Goal: Task Accomplishment & Management: Use online tool/utility

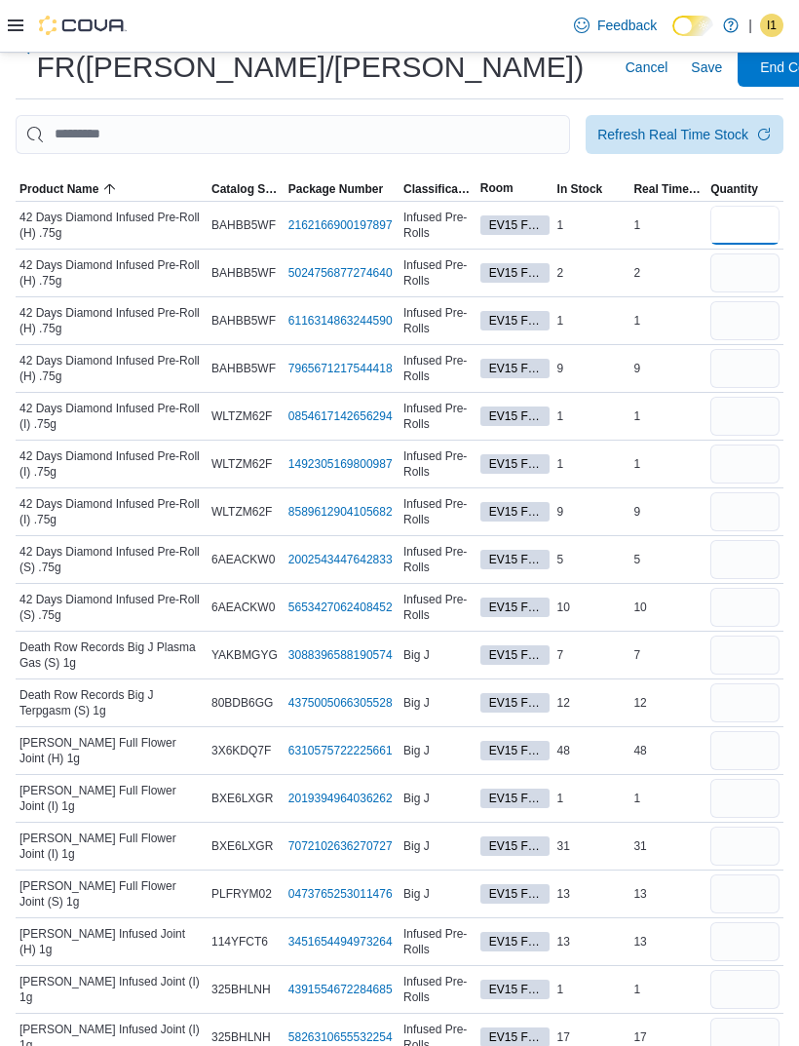
scroll to position [94, 0]
click at [733, 366] on input "number" at bounding box center [745, 369] width 69 height 39
type input "*"
click at [731, 224] on input "number" at bounding box center [745, 226] width 69 height 39
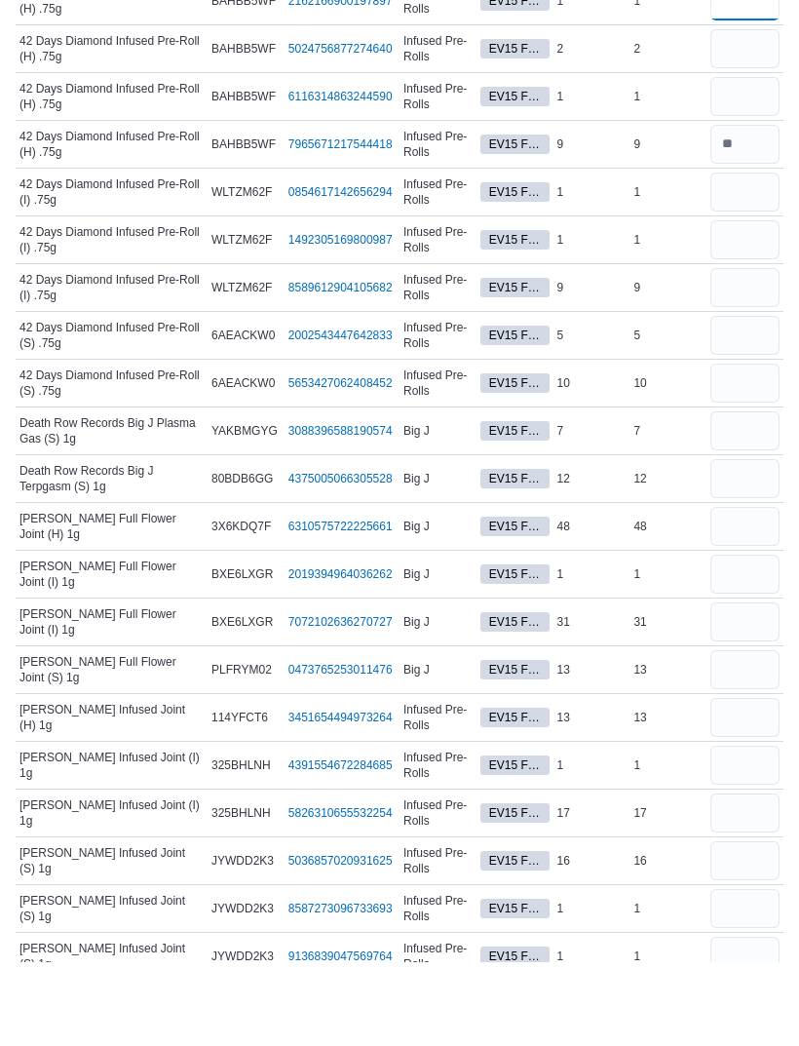
scroll to position [0, 0]
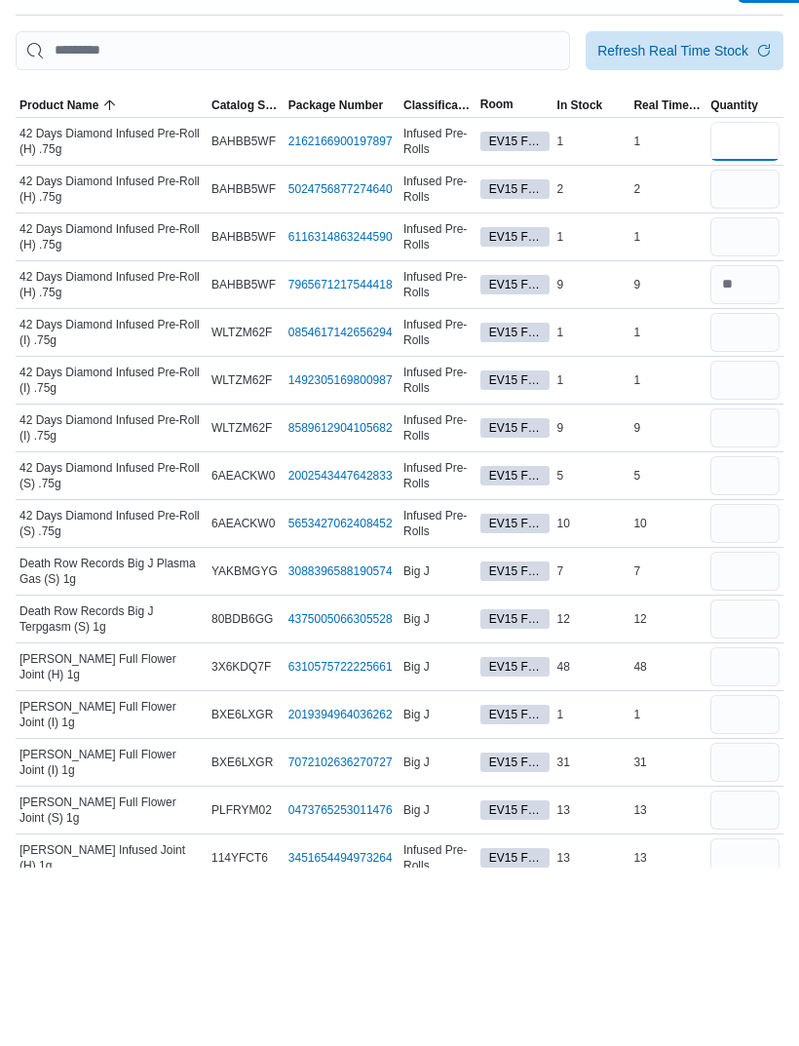
type input "*"
click at [719, 587] on input "number" at bounding box center [745, 606] width 69 height 39
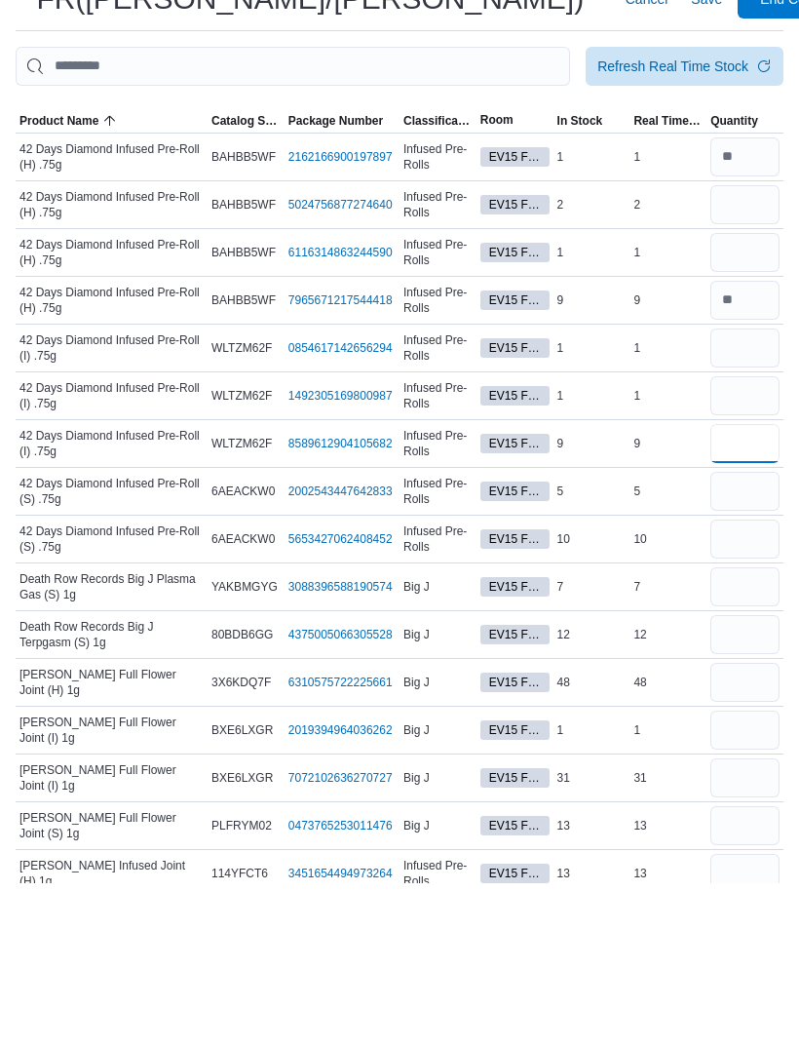
type input "*"
click at [743, 635] on input "number" at bounding box center [745, 654] width 69 height 39
type input "*"
click at [754, 682] on input "number" at bounding box center [745, 701] width 69 height 39
type input "**"
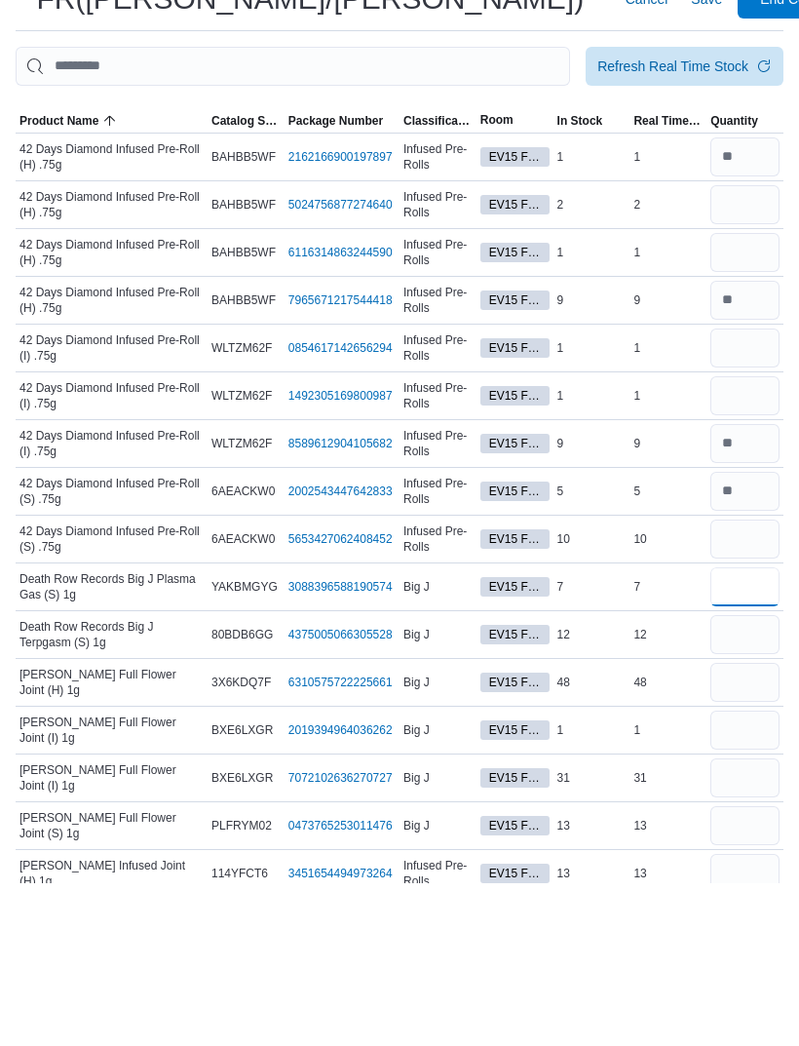
click at [751, 730] on input "number" at bounding box center [745, 749] width 69 height 39
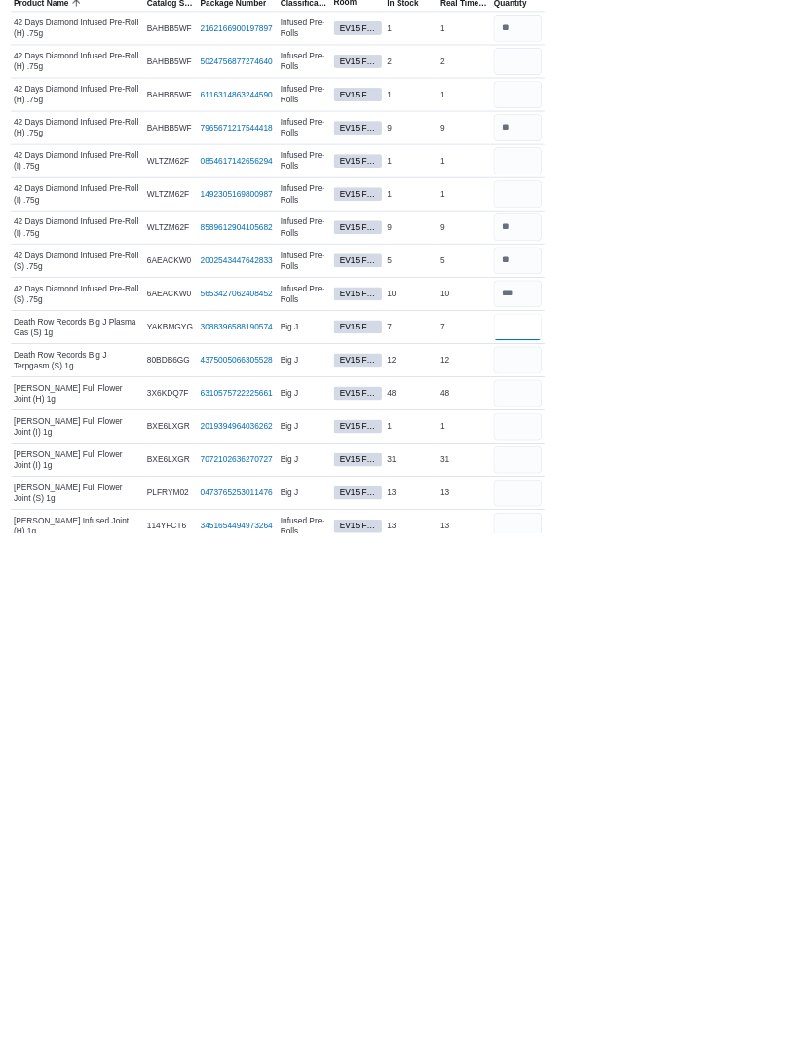
scroll to position [249, 0]
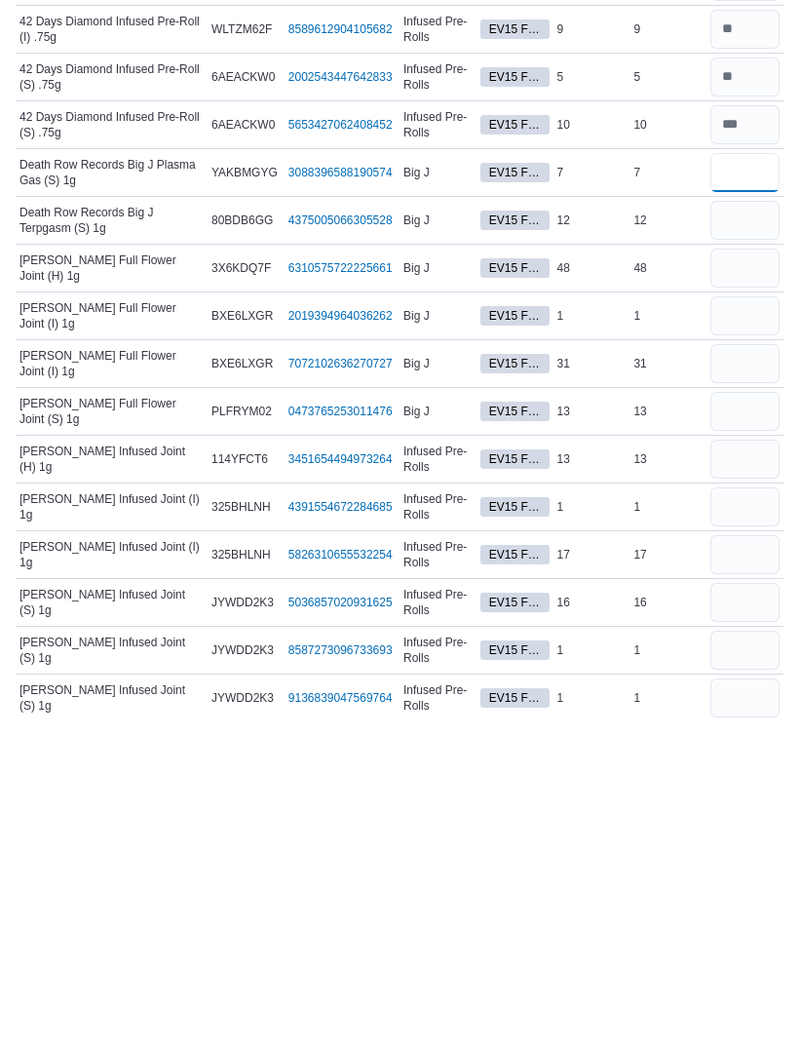
type input "*"
click at [753, 529] on input "number" at bounding box center [745, 548] width 69 height 39
type input "**"
click at [758, 577] on input "number" at bounding box center [745, 596] width 69 height 39
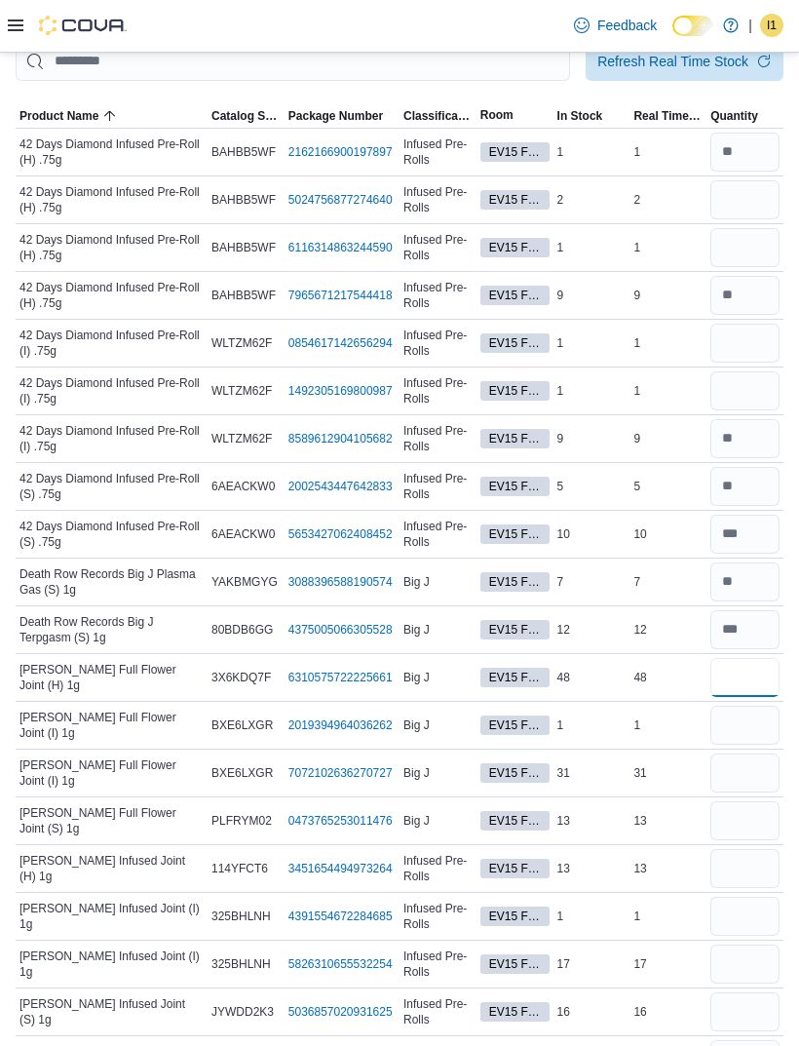
scroll to position [167, 0]
type input "*"
type input "**"
click at [761, 733] on input "number" at bounding box center [745, 726] width 69 height 39
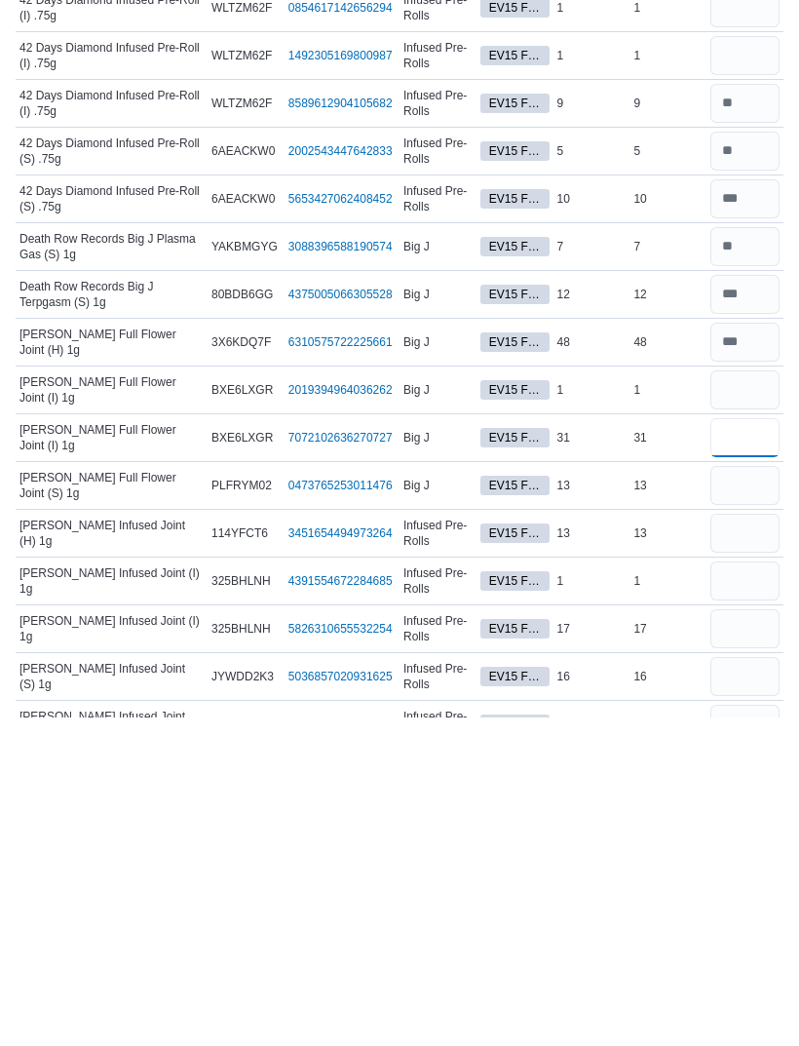
click at [747, 747] on input "number" at bounding box center [745, 766] width 69 height 39
type input "**"
click at [738, 794] on input "number" at bounding box center [745, 813] width 69 height 39
type input "**"
click at [752, 842] on input "number" at bounding box center [745, 861] width 69 height 39
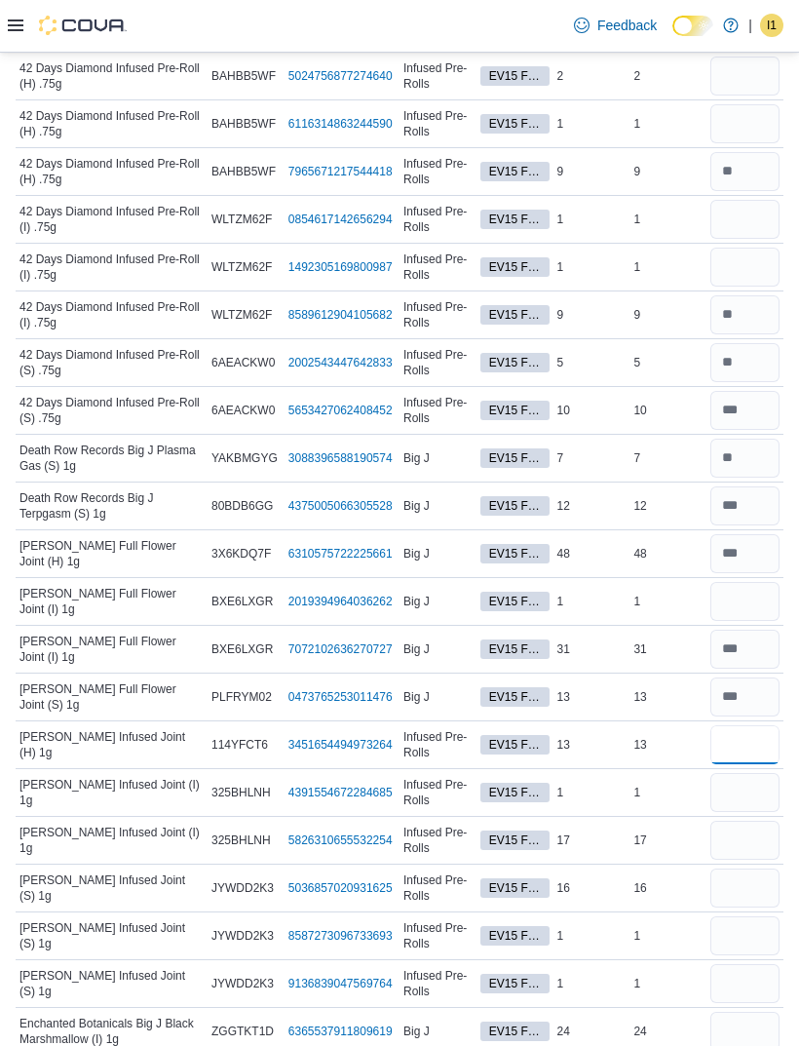
scroll to position [0, 0]
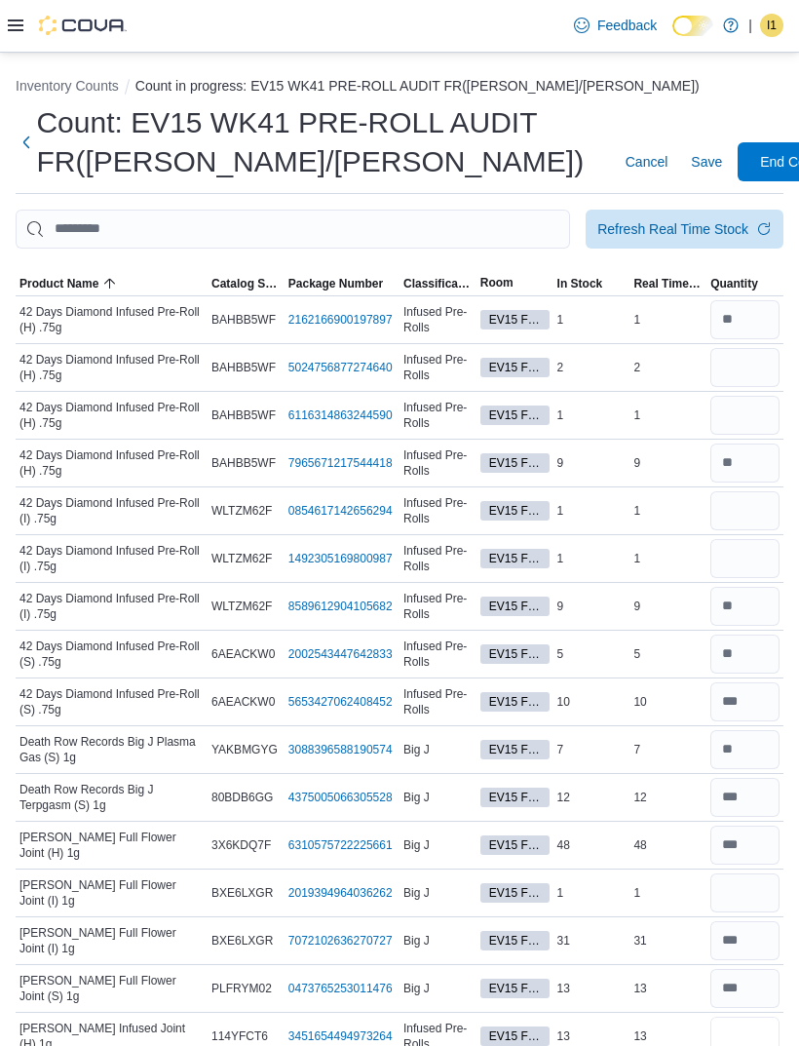
type input "**"
click at [691, 165] on span "Save" at bounding box center [706, 161] width 31 height 19
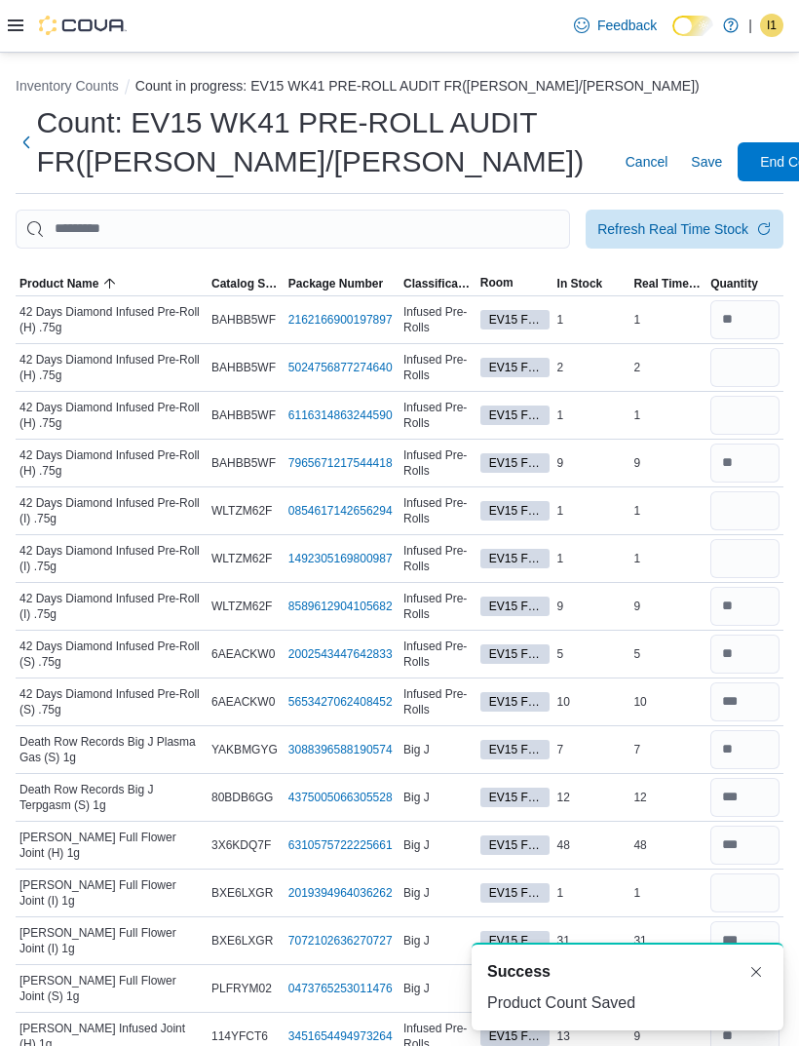
click at [733, 235] on div "Refresh Real Time Stock" at bounding box center [673, 228] width 151 height 19
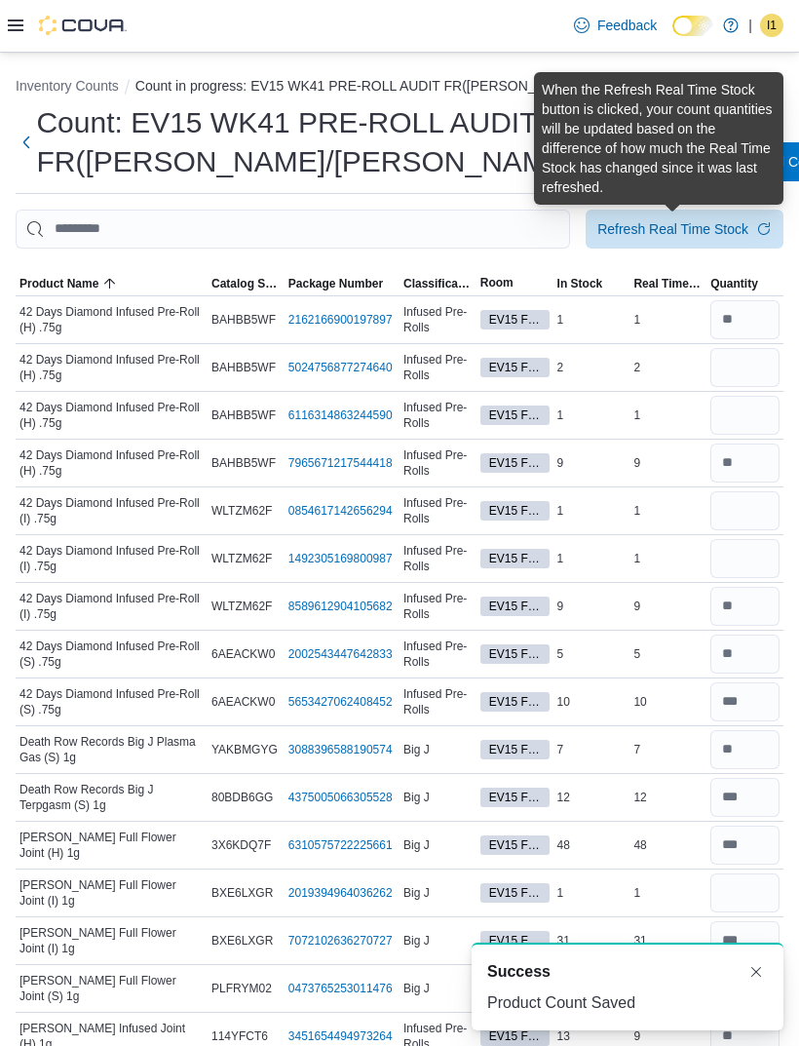
click at [742, 239] on span "Refresh Real Time Stock" at bounding box center [685, 229] width 174 height 39
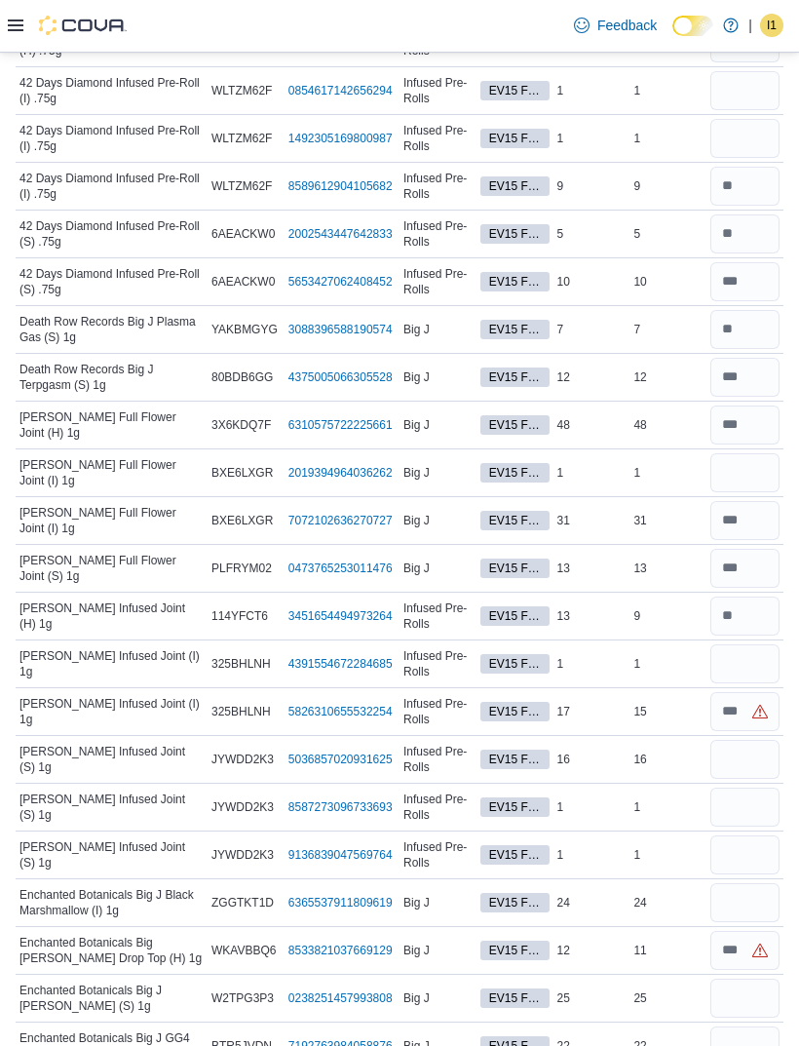
scroll to position [419, 0]
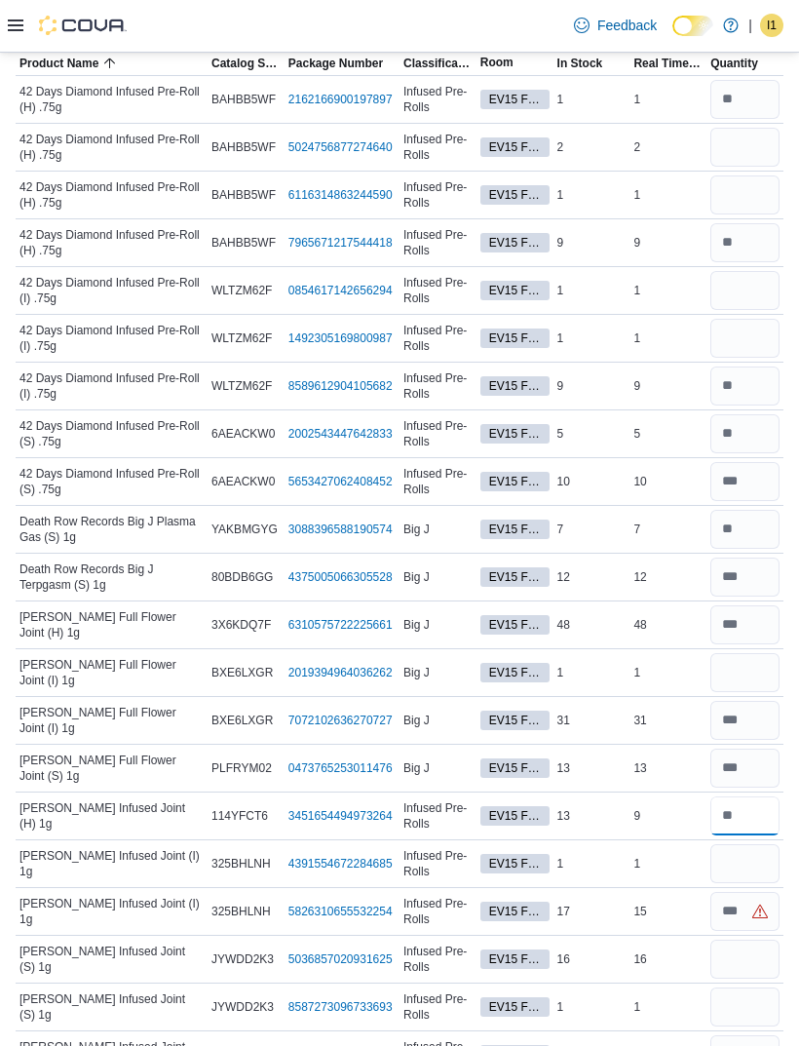
click at [752, 821] on input "number" at bounding box center [745, 815] width 69 height 39
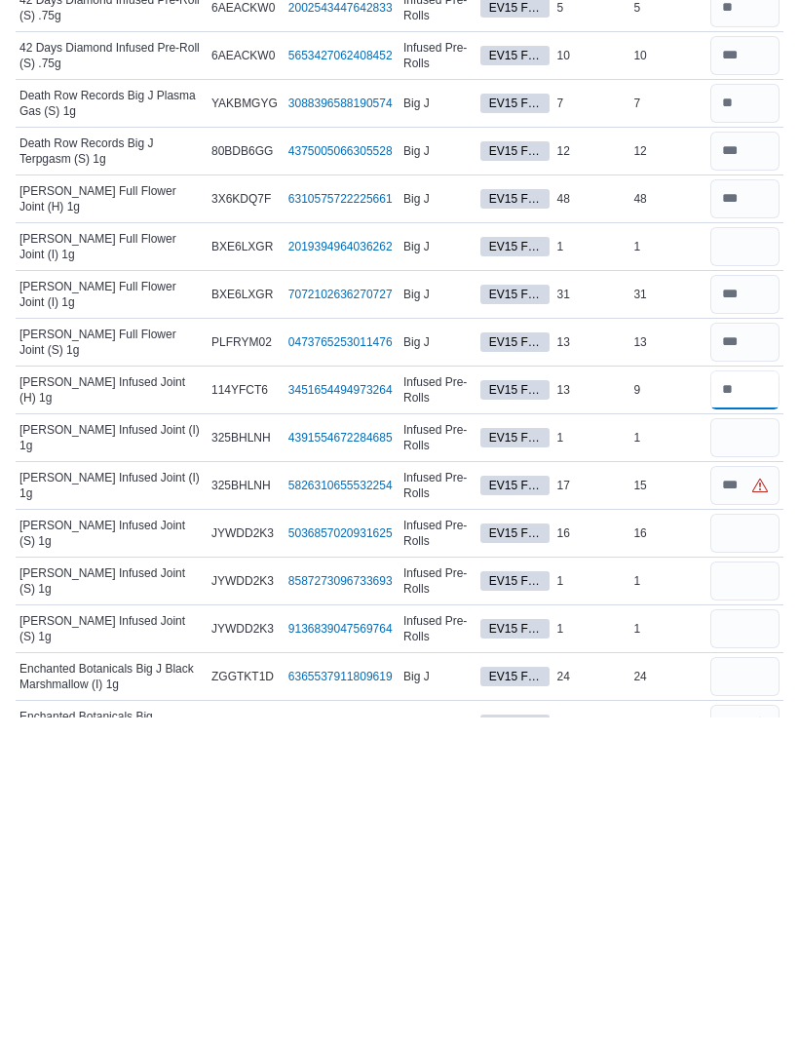
click at [763, 699] on input "number" at bounding box center [745, 718] width 69 height 39
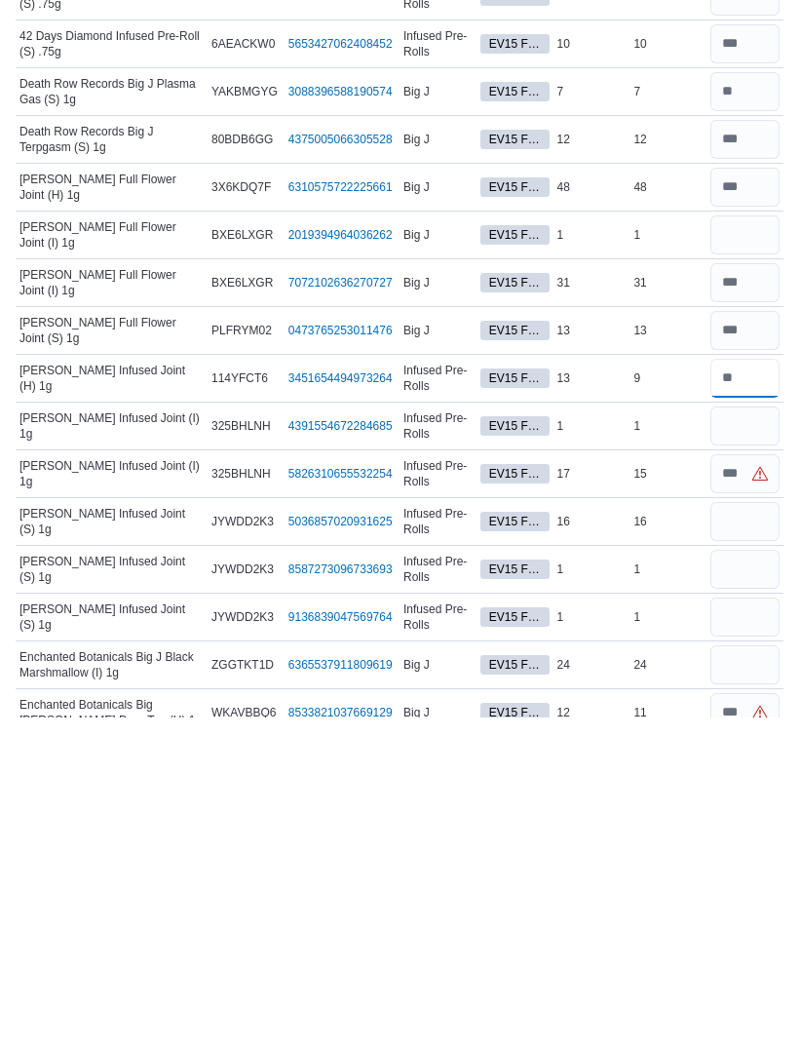
scroll to position [366, 0]
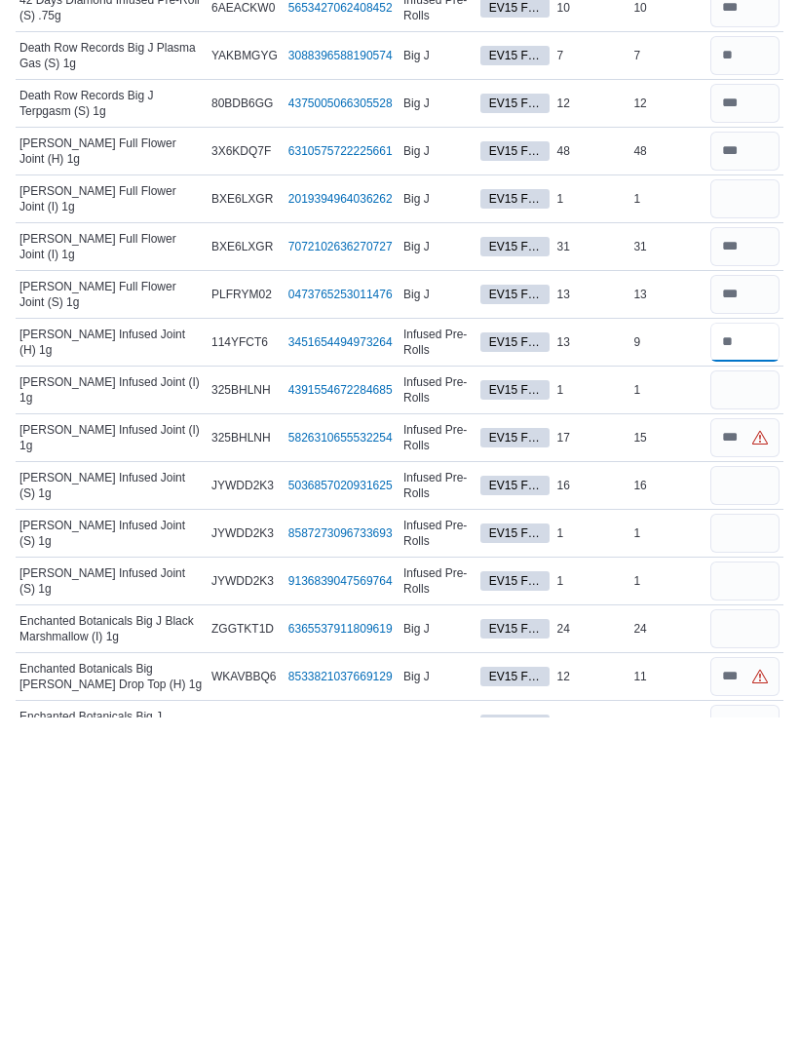
type input "*"
click at [750, 699] on input "number" at bounding box center [745, 718] width 69 height 39
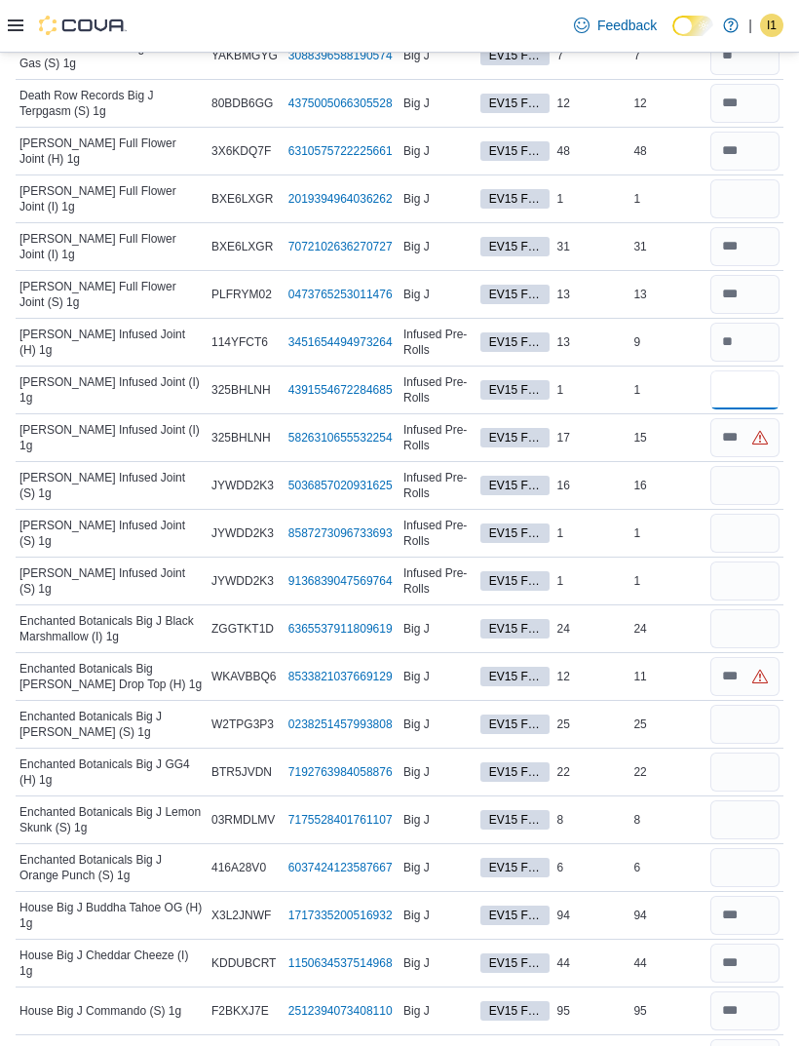
click at [754, 390] on input "number" at bounding box center [745, 389] width 69 height 39
type input "*"
click at [747, 449] on input "number" at bounding box center [745, 437] width 69 height 39
type input "**"
click at [733, 491] on input "number" at bounding box center [745, 485] width 69 height 39
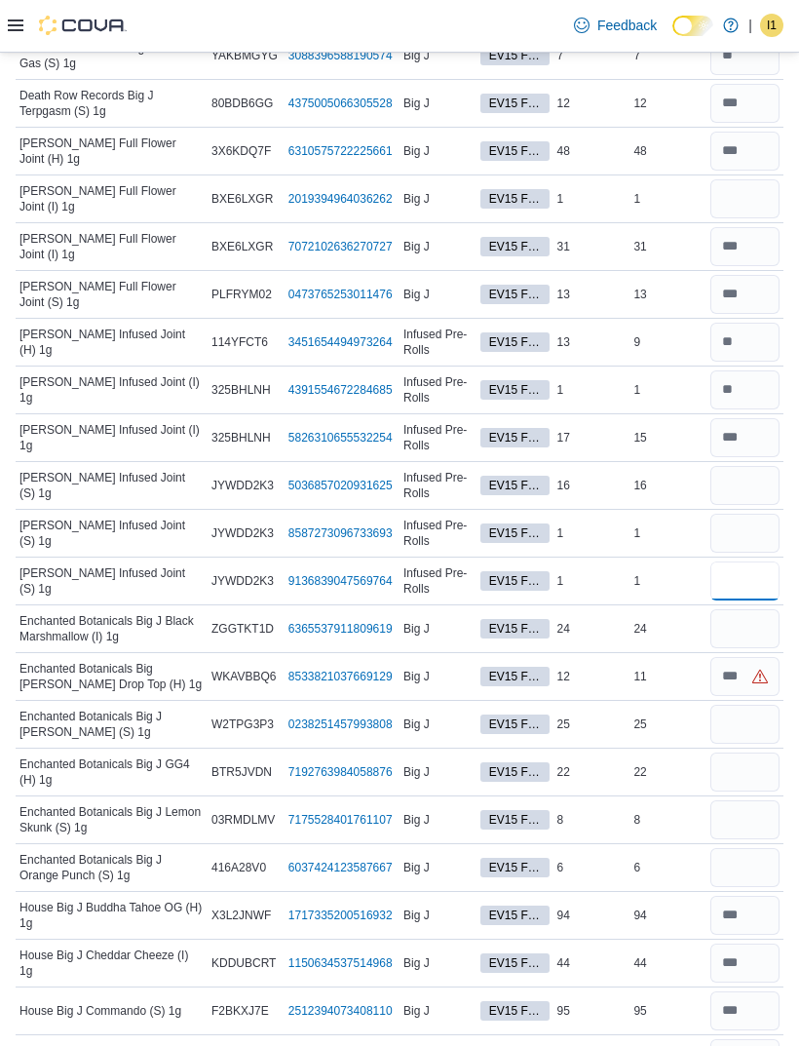
click at [747, 588] on input "number" at bounding box center [745, 580] width 69 height 39
type input "*"
click at [755, 529] on input "number" at bounding box center [745, 533] width 69 height 39
click at [734, 473] on input "number" at bounding box center [745, 485] width 69 height 39
type input "**"
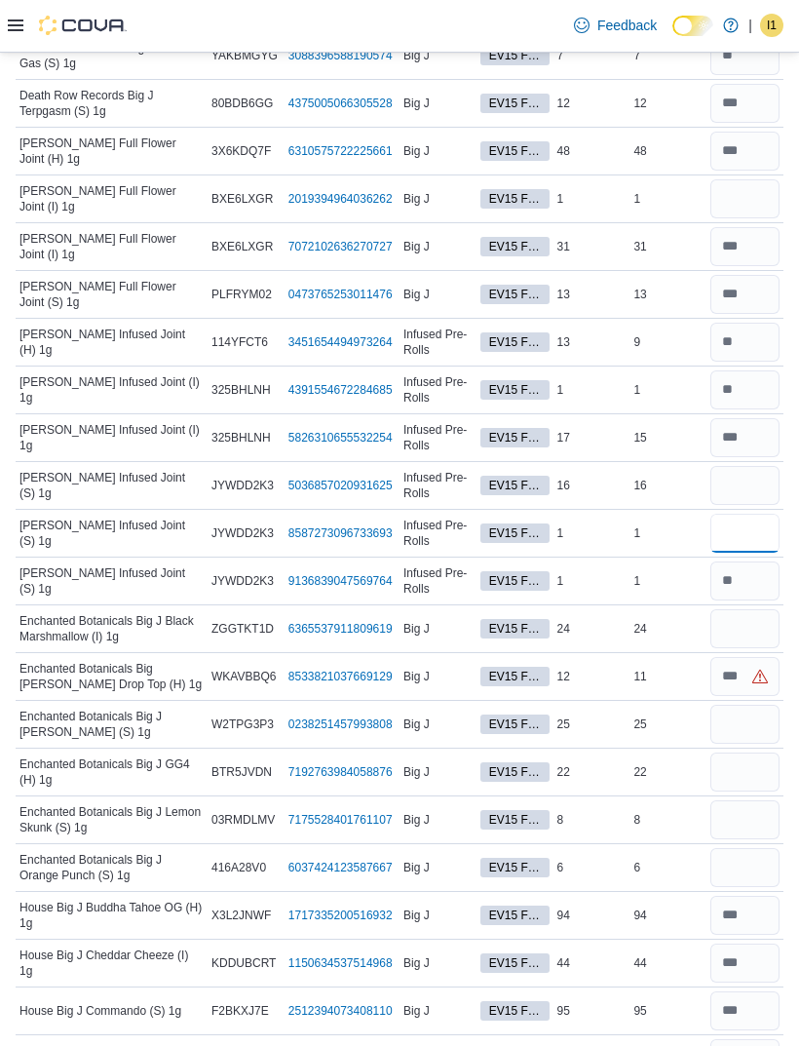
click at [750, 542] on input "number" at bounding box center [745, 533] width 69 height 39
click at [741, 631] on input "number" at bounding box center [745, 628] width 69 height 39
click at [721, 615] on input "number" at bounding box center [745, 628] width 69 height 39
type input "**"
click at [731, 728] on input "number" at bounding box center [745, 724] width 69 height 39
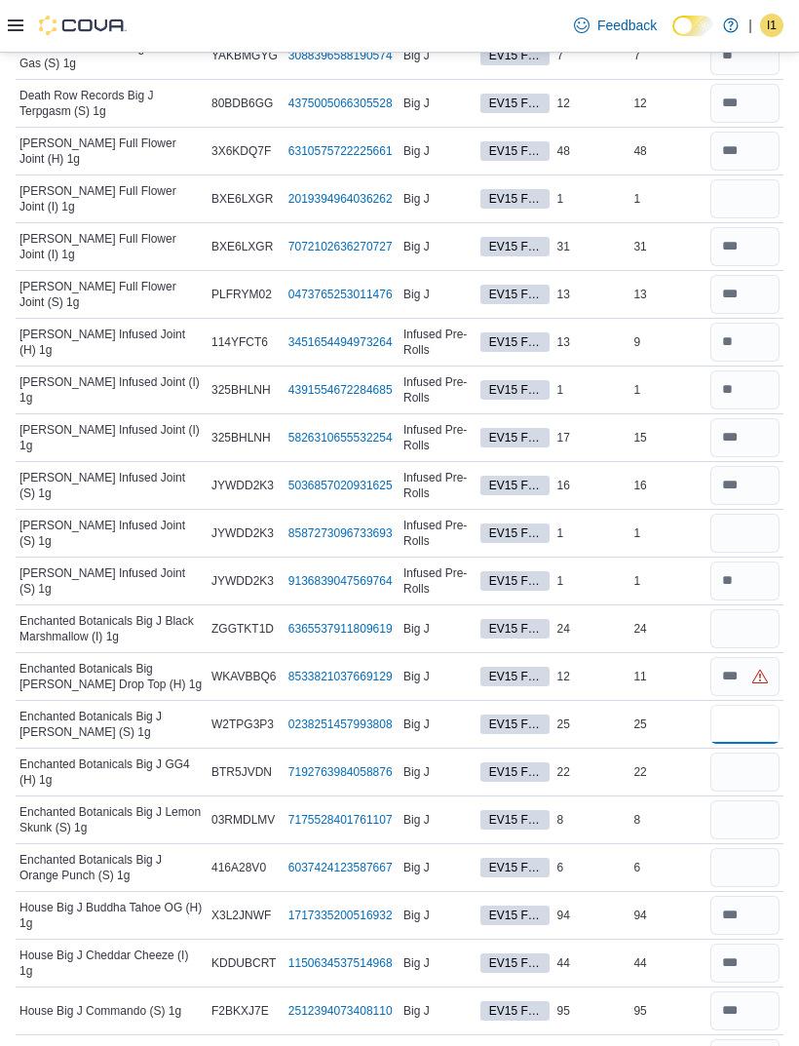
scroll to position [700, 0]
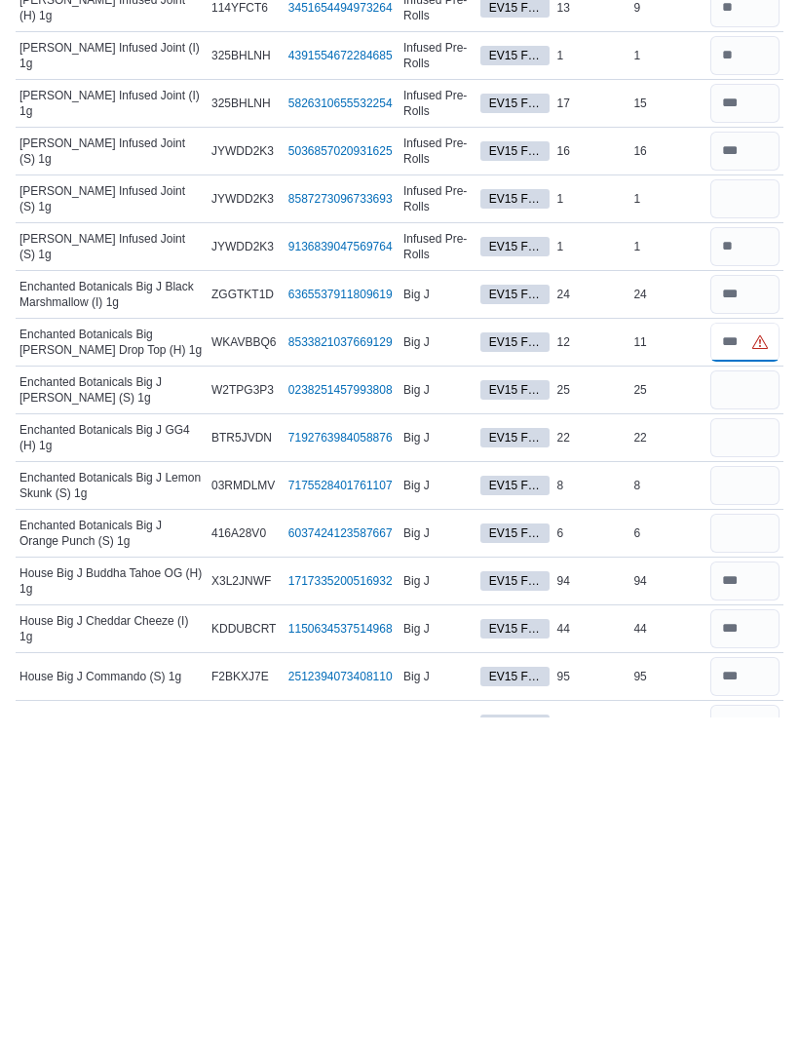
click at [729, 651] on input "number" at bounding box center [745, 670] width 69 height 39
type input "**"
click at [745, 699] on input "number" at bounding box center [745, 718] width 69 height 39
type input "*"
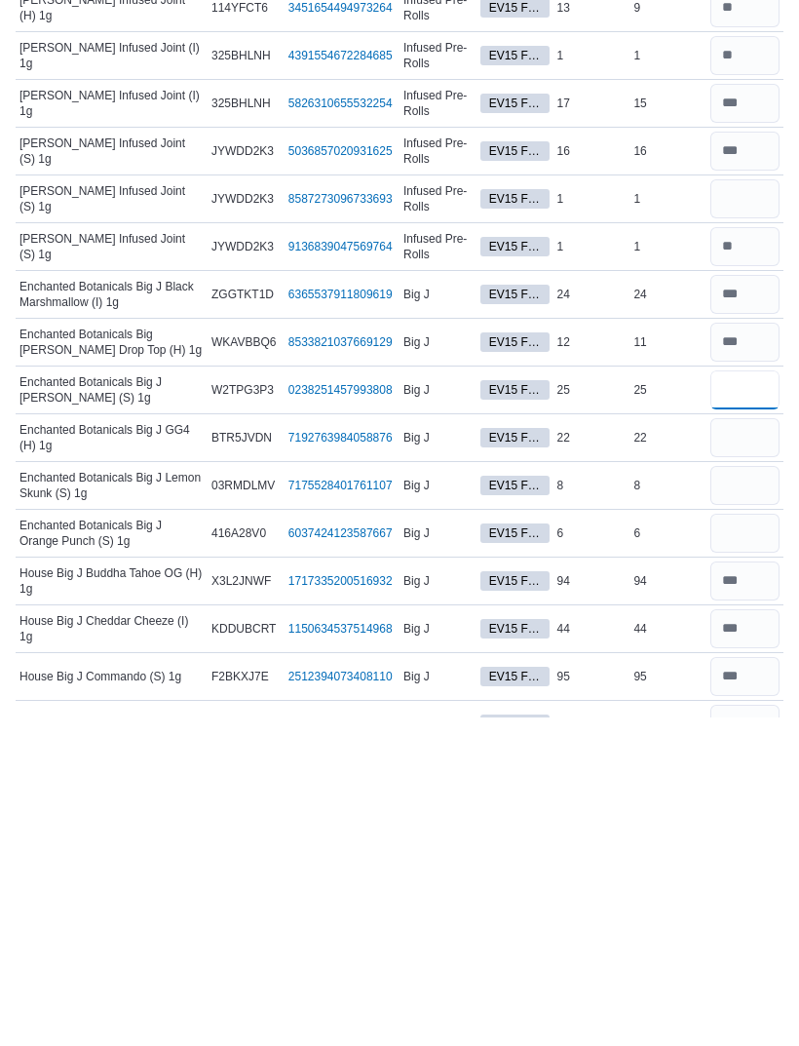
type input "**"
click at [737, 747] on input "number" at bounding box center [745, 766] width 69 height 39
click at [703, 802] on div "8" at bounding box center [668, 813] width 77 height 23
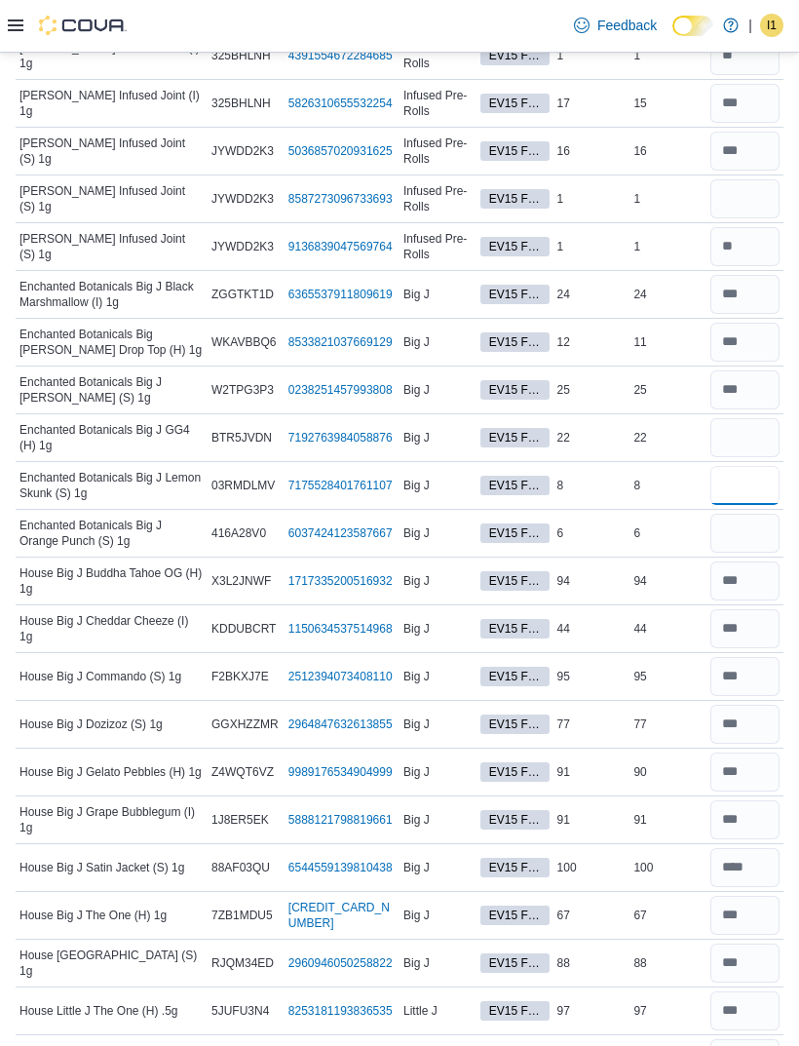
click at [729, 471] on input "number" at bounding box center [745, 485] width 69 height 39
type input "*"
click at [746, 530] on input "number" at bounding box center [745, 533] width 69 height 39
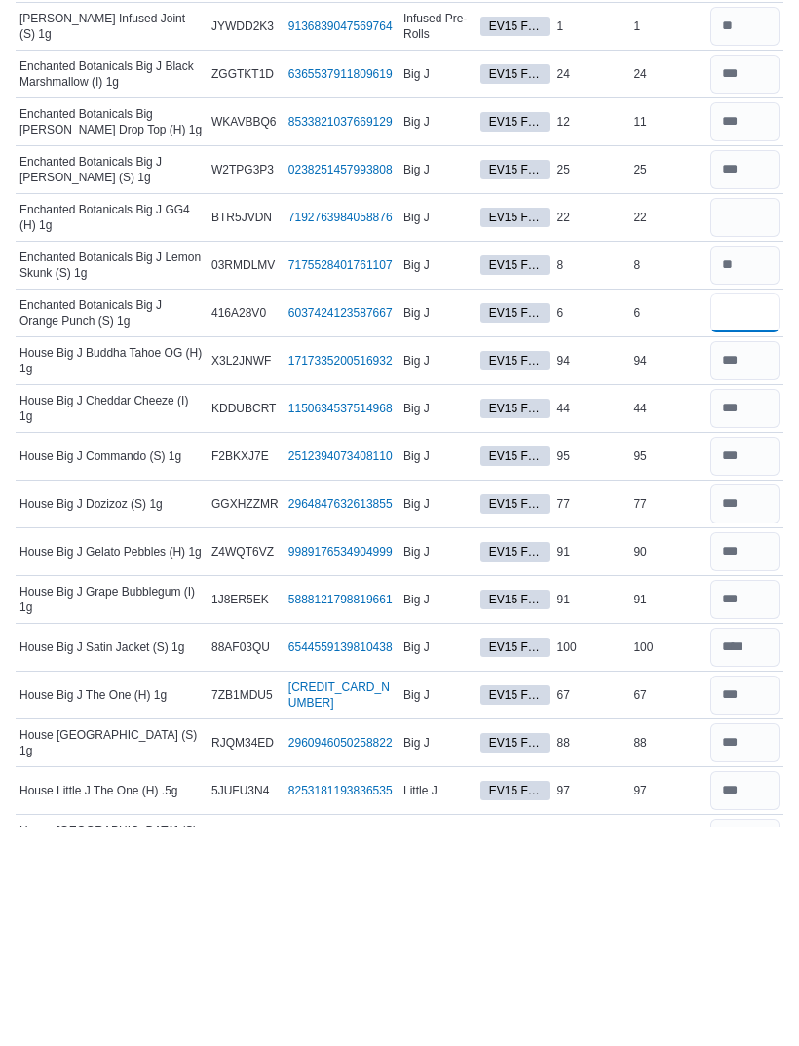
type input "*"
click at [741, 418] on input "number" at bounding box center [745, 437] width 69 height 39
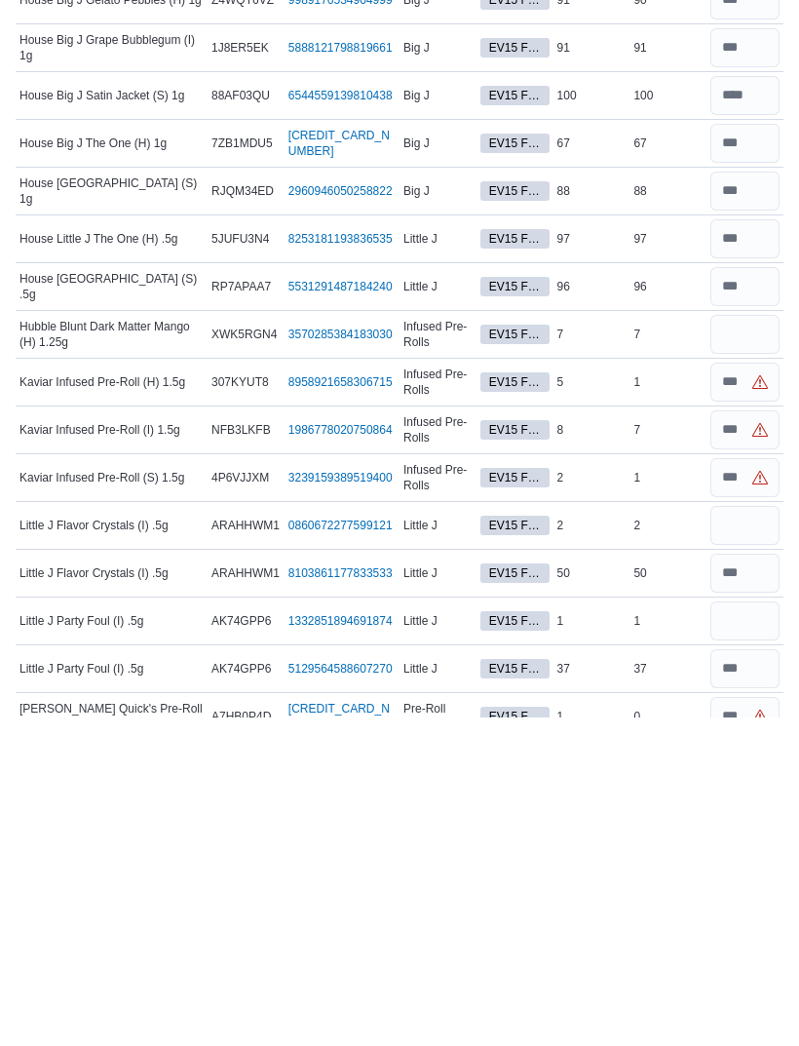
scroll to position [1562, 0]
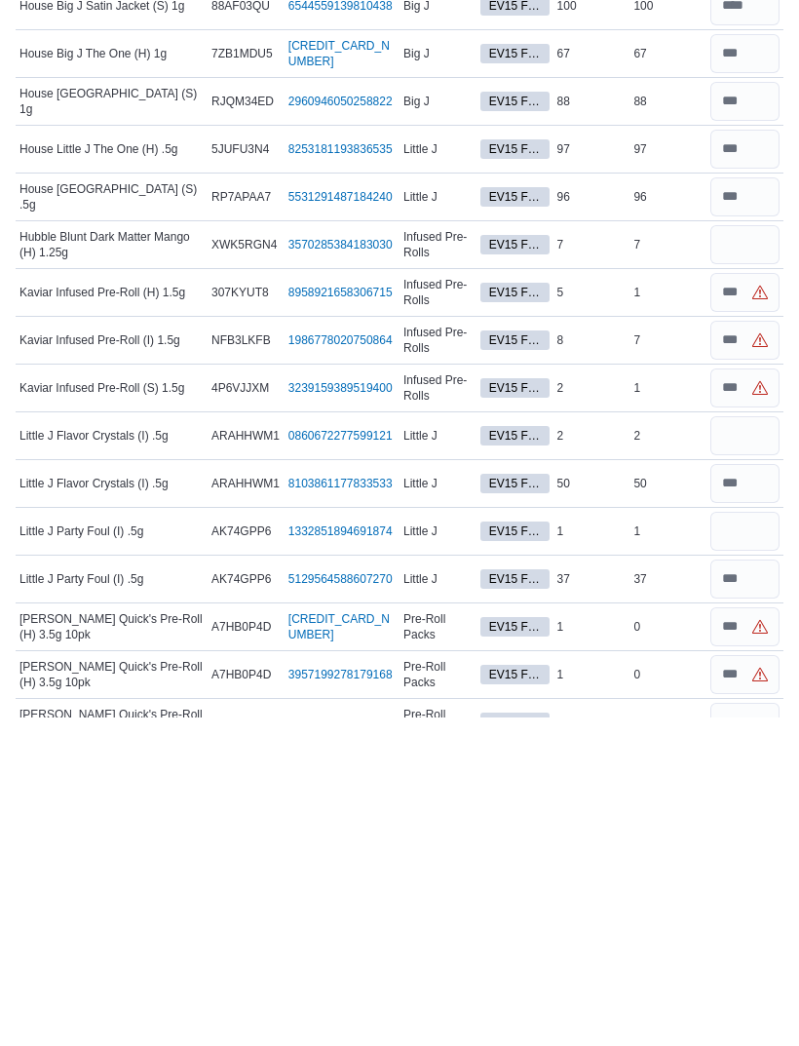
type input "**"
click at [749, 554] on input "number" at bounding box center [745, 573] width 69 height 39
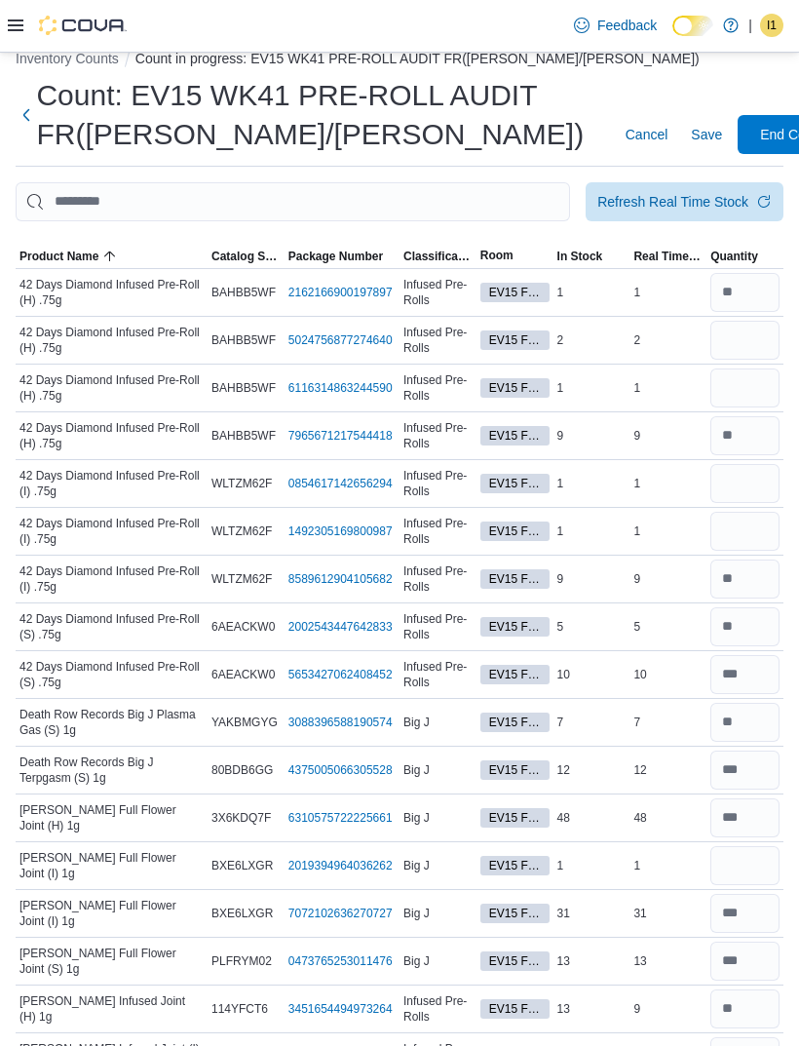
scroll to position [0, 0]
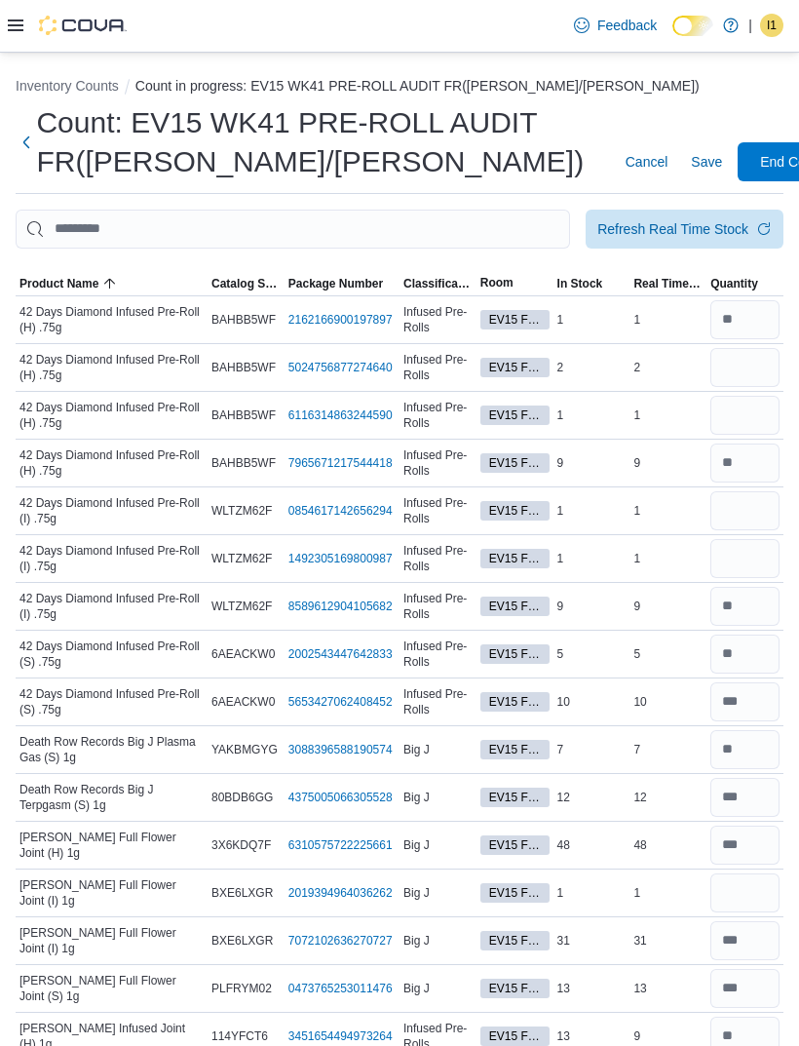
click at [691, 163] on span "Save" at bounding box center [706, 161] width 31 height 19
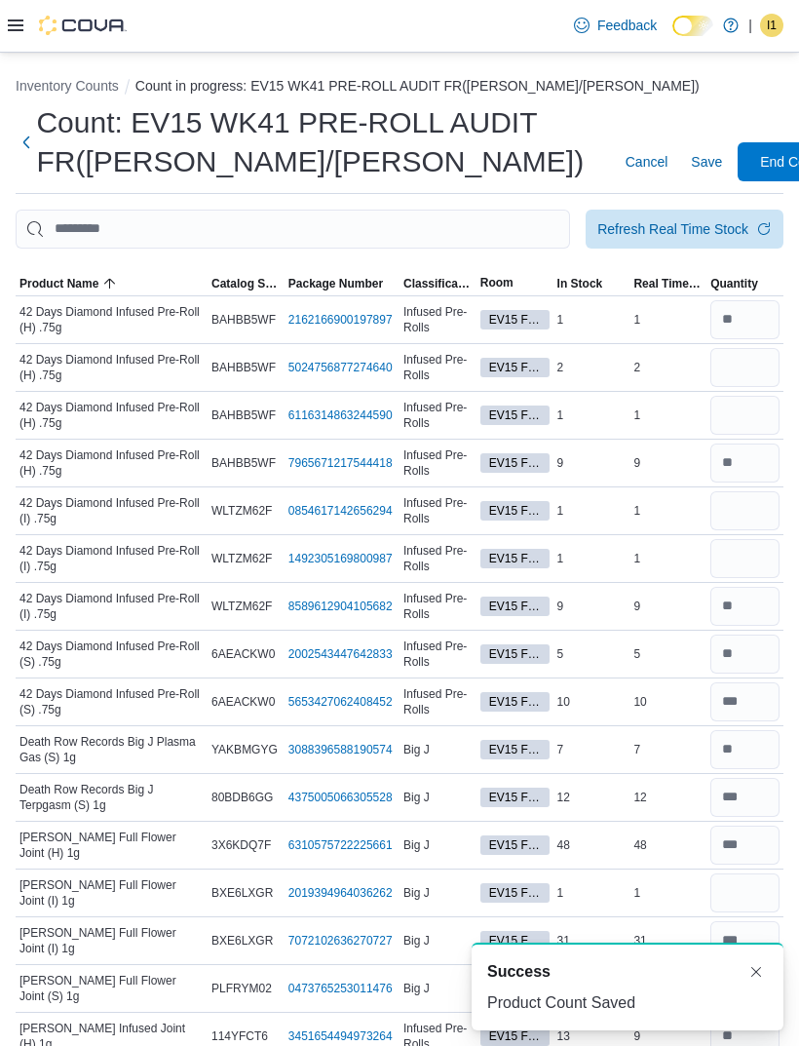
click at [745, 228] on div "Refresh Real Time Stock" at bounding box center [673, 228] width 151 height 19
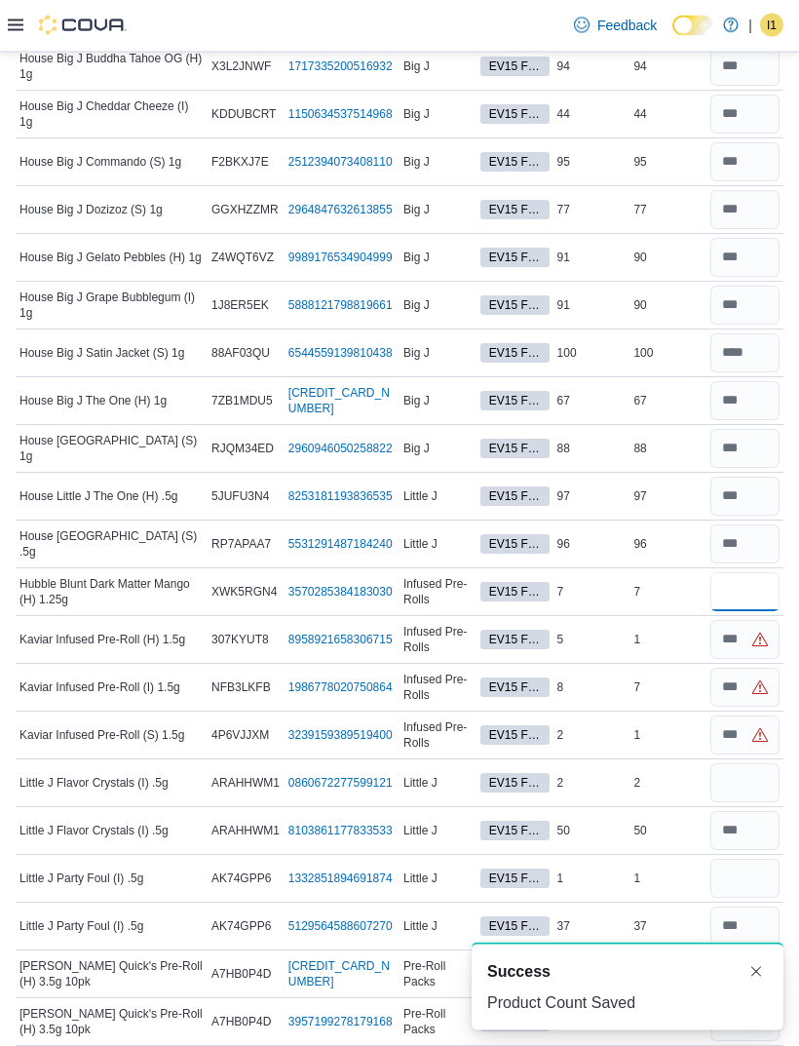
click at [733, 601] on input "number" at bounding box center [745, 592] width 69 height 39
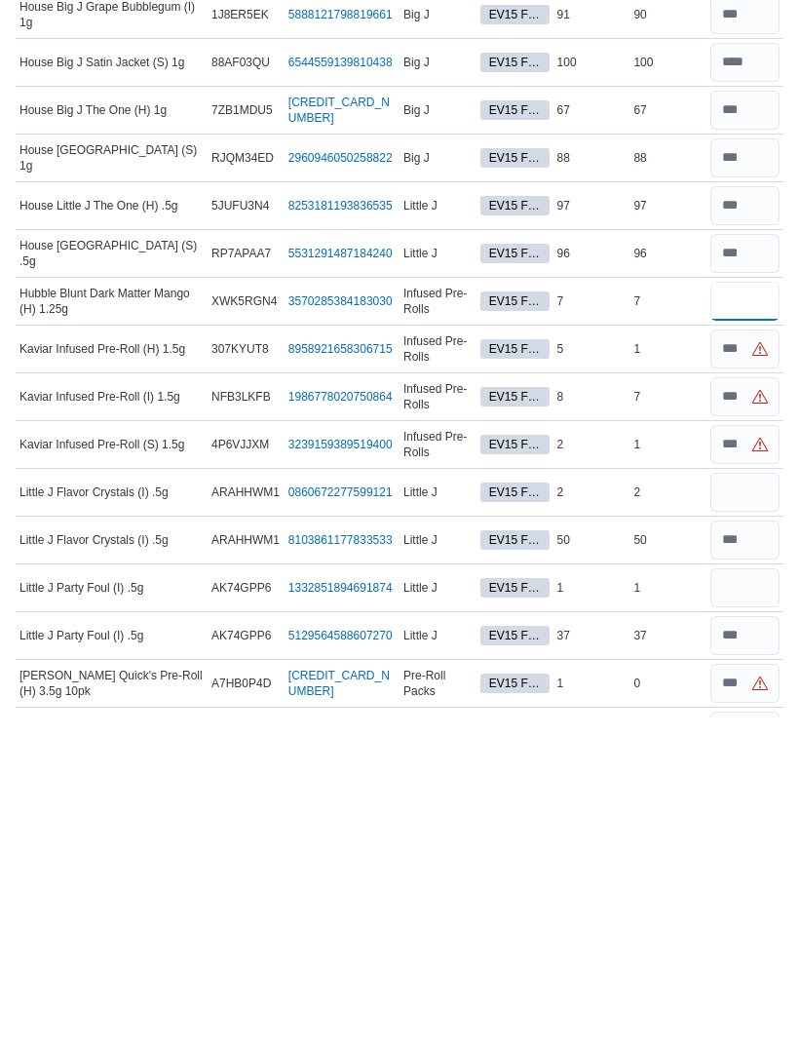
scroll to position [1506, 0]
type input "*"
click at [745, 657] on input "number" at bounding box center [745, 676] width 69 height 39
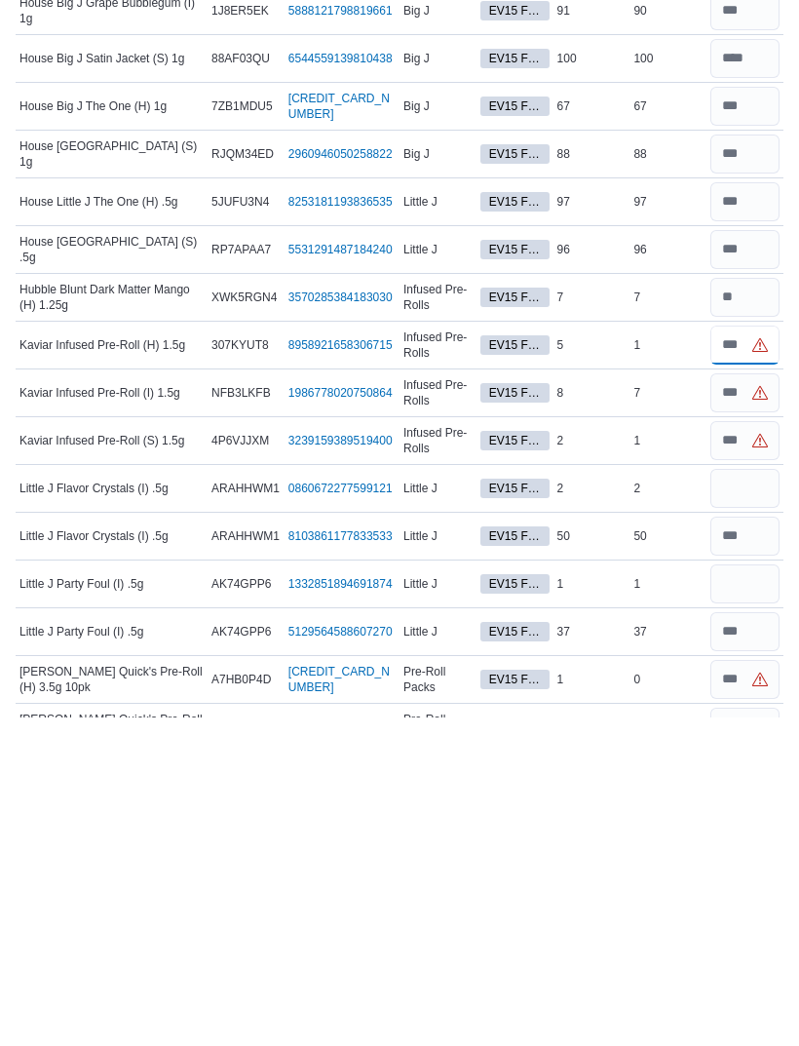
scroll to position [1510, 0]
type input "*"
click at [754, 701] on input "number" at bounding box center [745, 720] width 69 height 39
type input "*"
click at [736, 796] on input "number" at bounding box center [745, 815] width 69 height 39
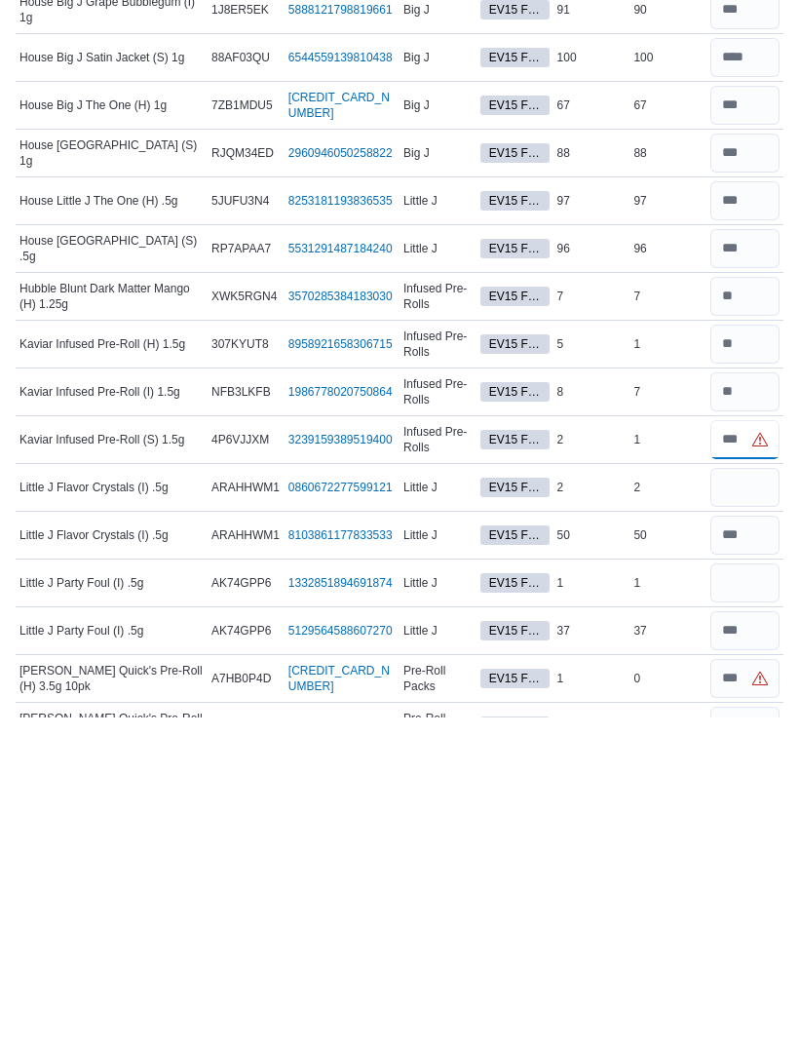
click at [750, 749] on input "number" at bounding box center [745, 768] width 69 height 39
type input "*"
click at [736, 796] on input "number" at bounding box center [745, 815] width 69 height 39
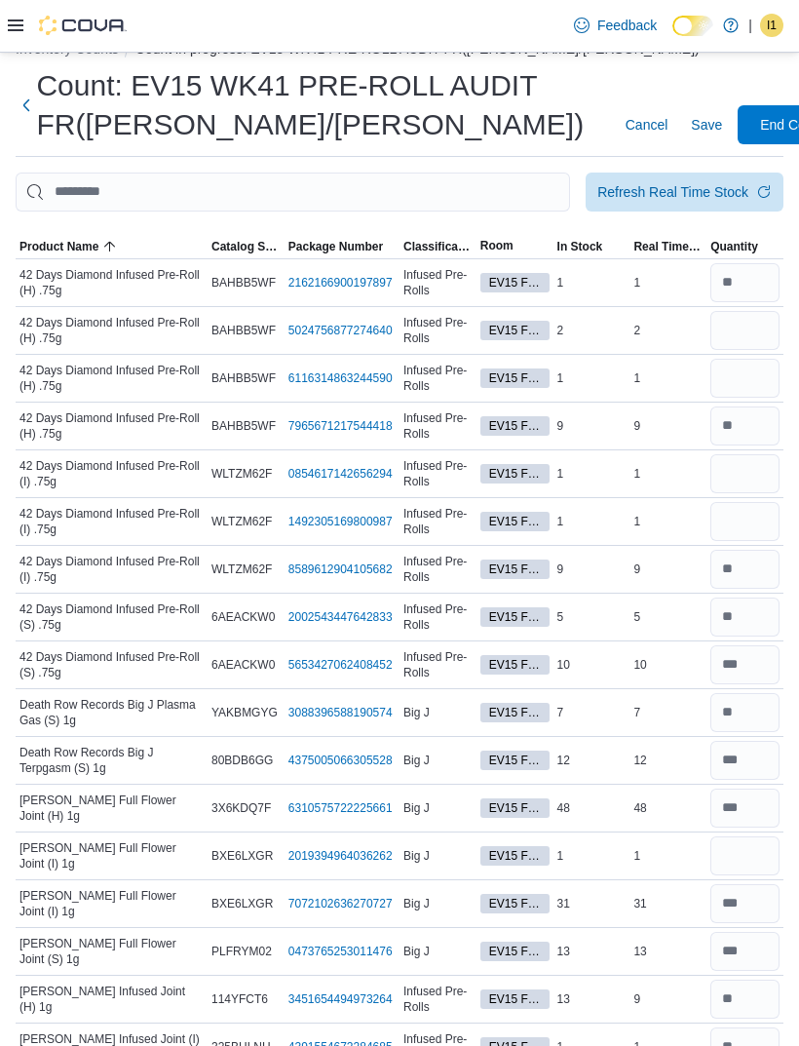
scroll to position [14, 0]
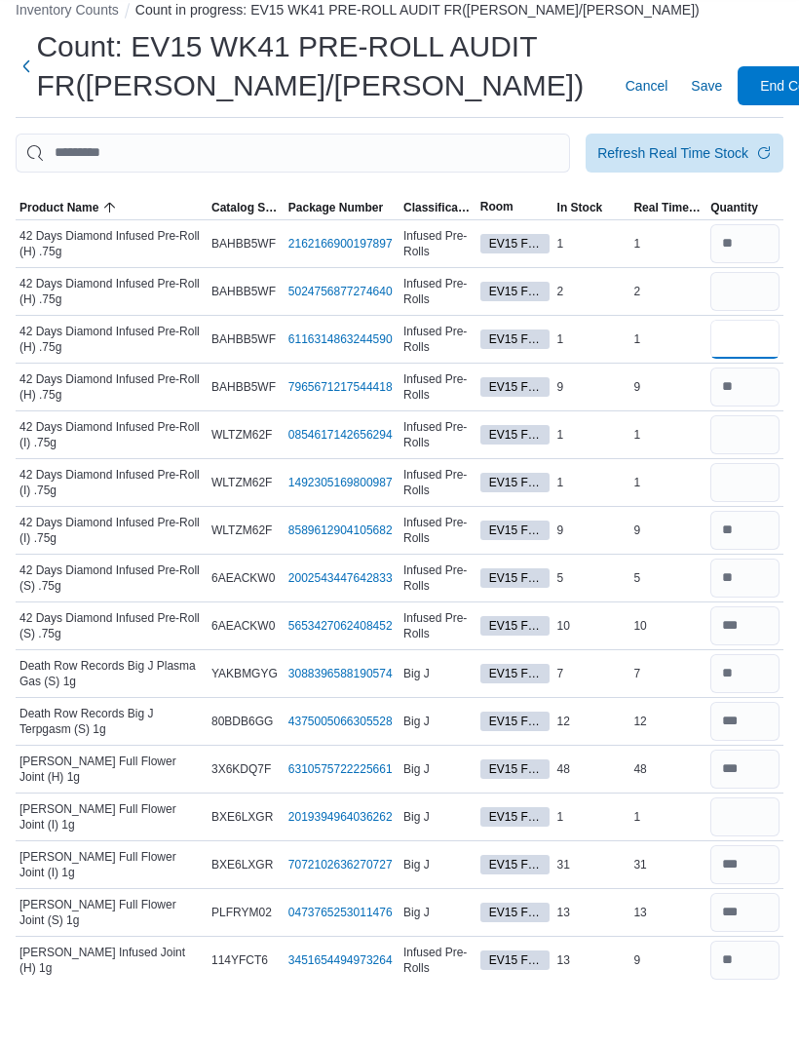
click at [745, 382] on input "number" at bounding box center [745, 401] width 69 height 39
type input "*"
click at [745, 334] on input "number" at bounding box center [745, 353] width 69 height 39
type input "*"
click at [722, 478] on input "number" at bounding box center [745, 497] width 69 height 39
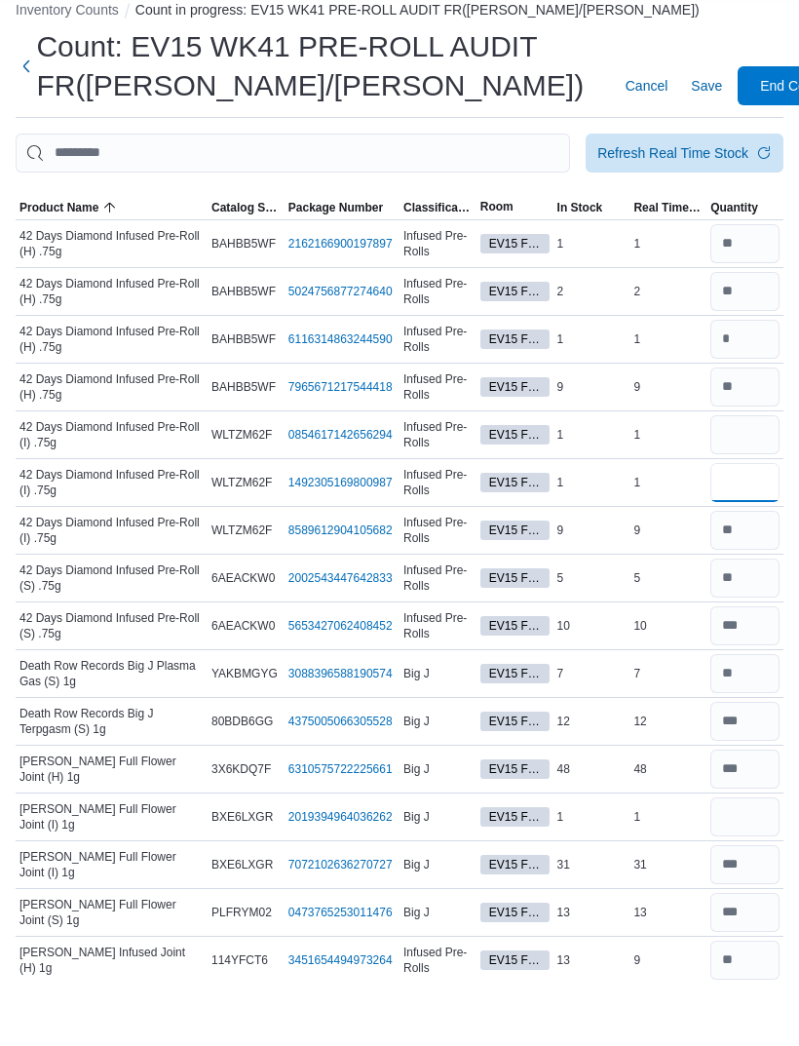
click at [733, 525] on input "number" at bounding box center [745, 544] width 69 height 39
type input "*"
click at [746, 478] on input "number" at bounding box center [745, 497] width 69 height 39
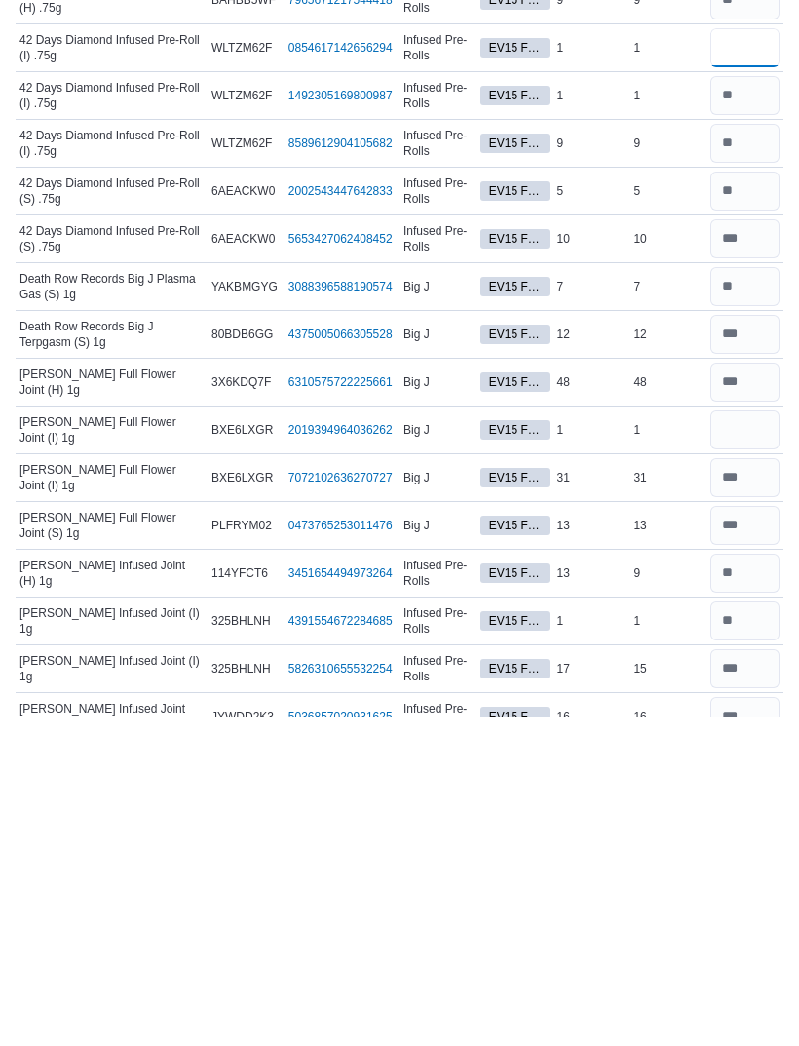
scroll to position [154, 0]
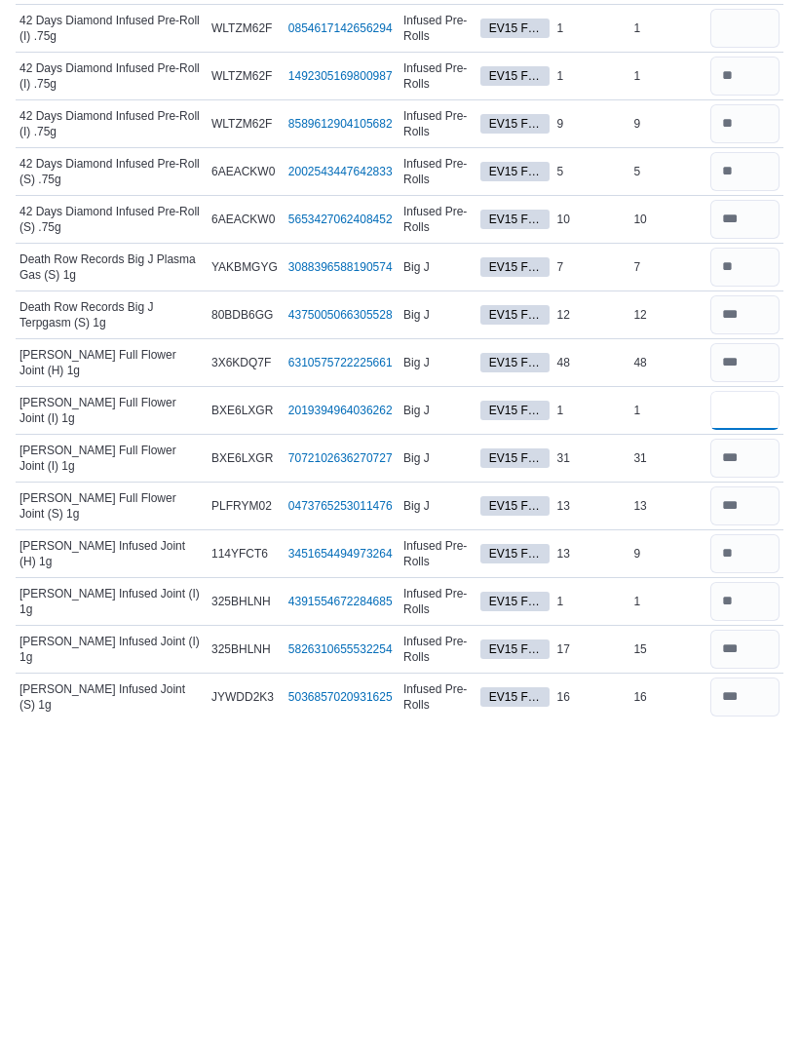
click at [739, 719] on input "number" at bounding box center [745, 738] width 69 height 39
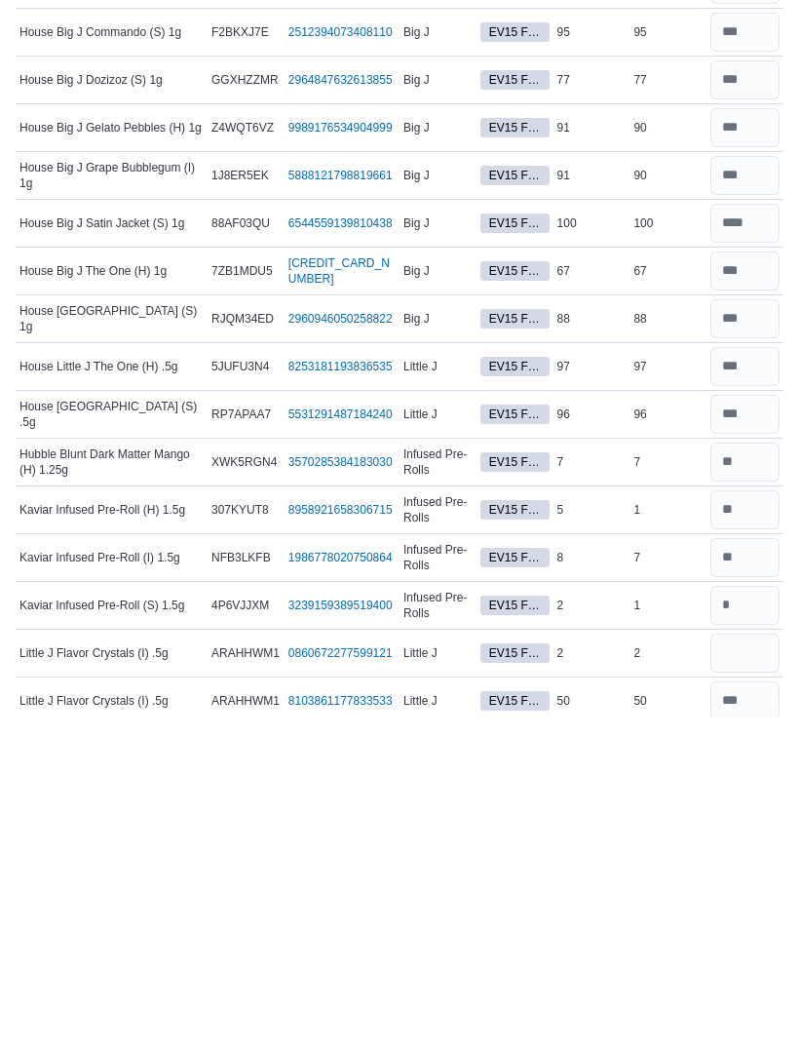
scroll to position [1644, 0]
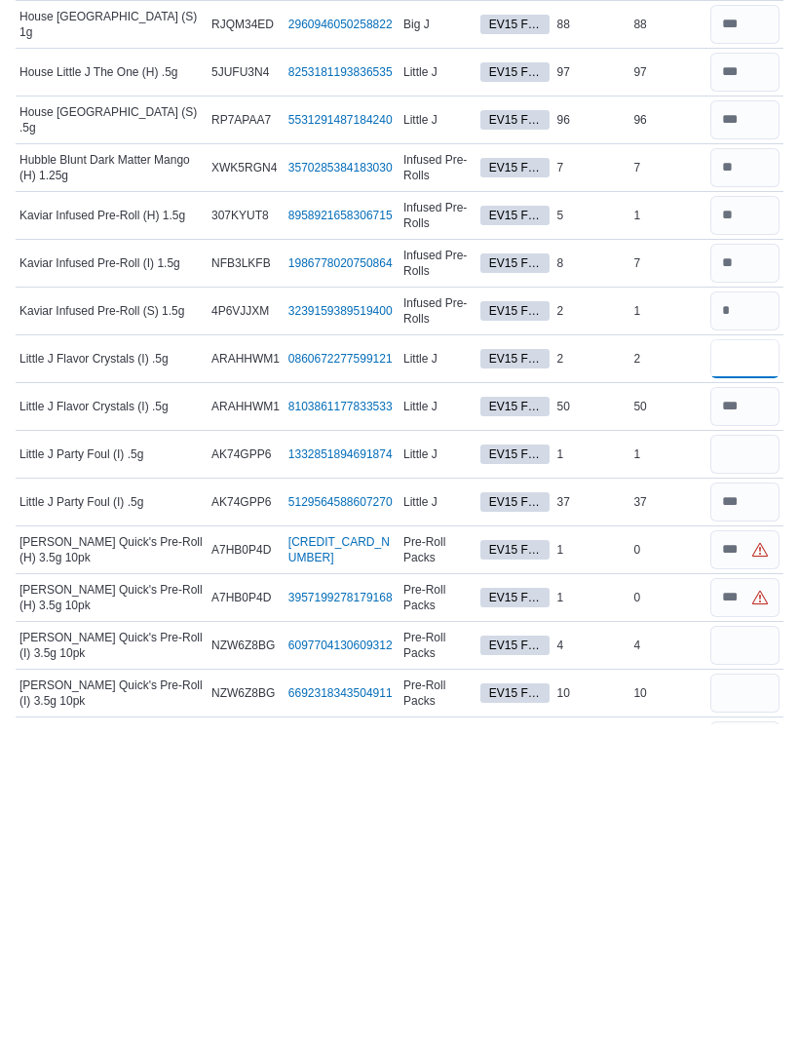
click at [737, 662] on input "number" at bounding box center [745, 681] width 69 height 39
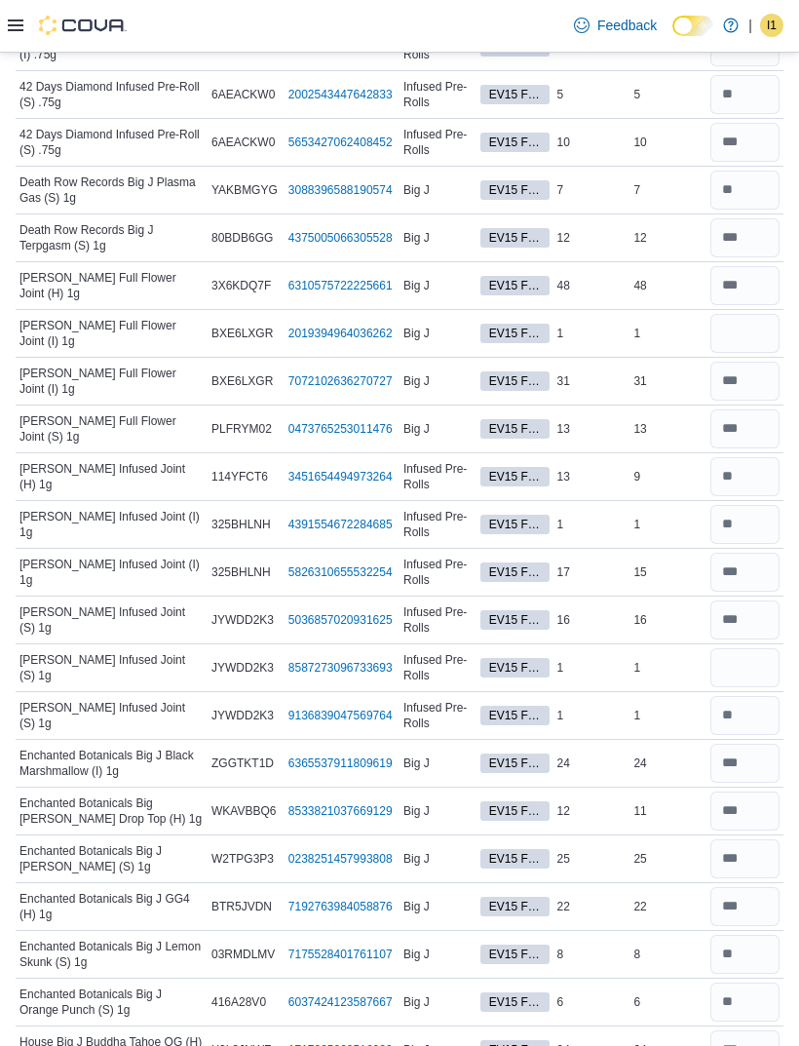
scroll to position [0, 0]
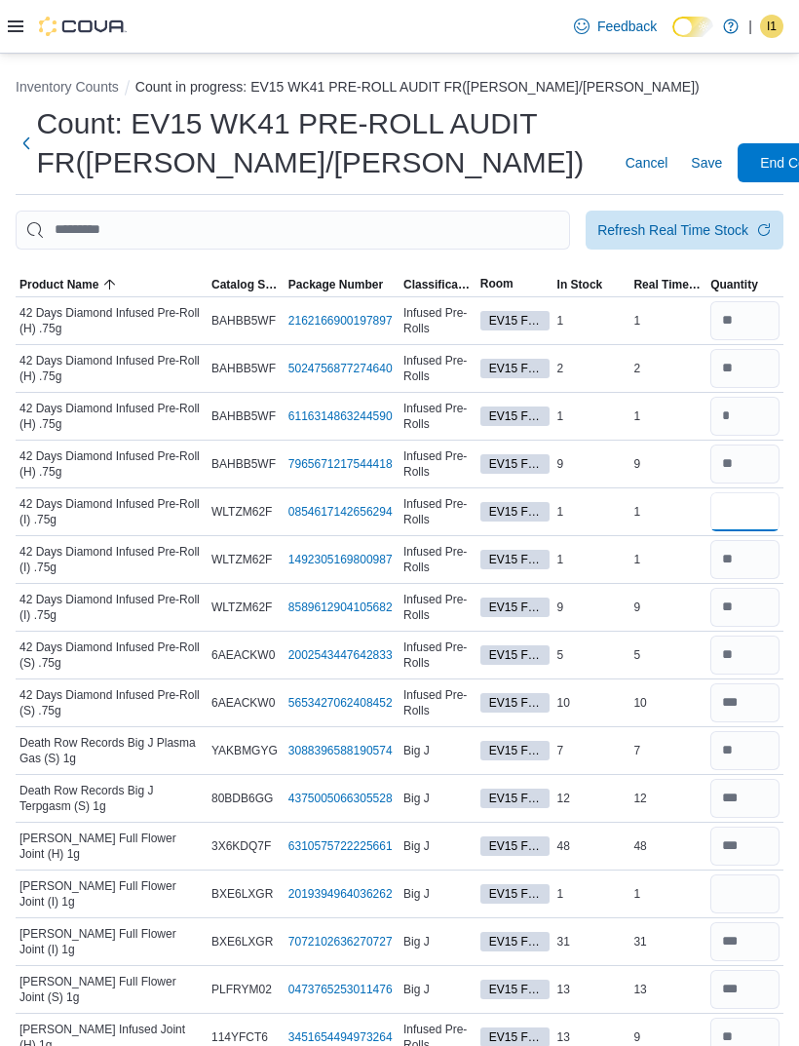
click at [746, 522] on input "number" at bounding box center [745, 510] width 69 height 39
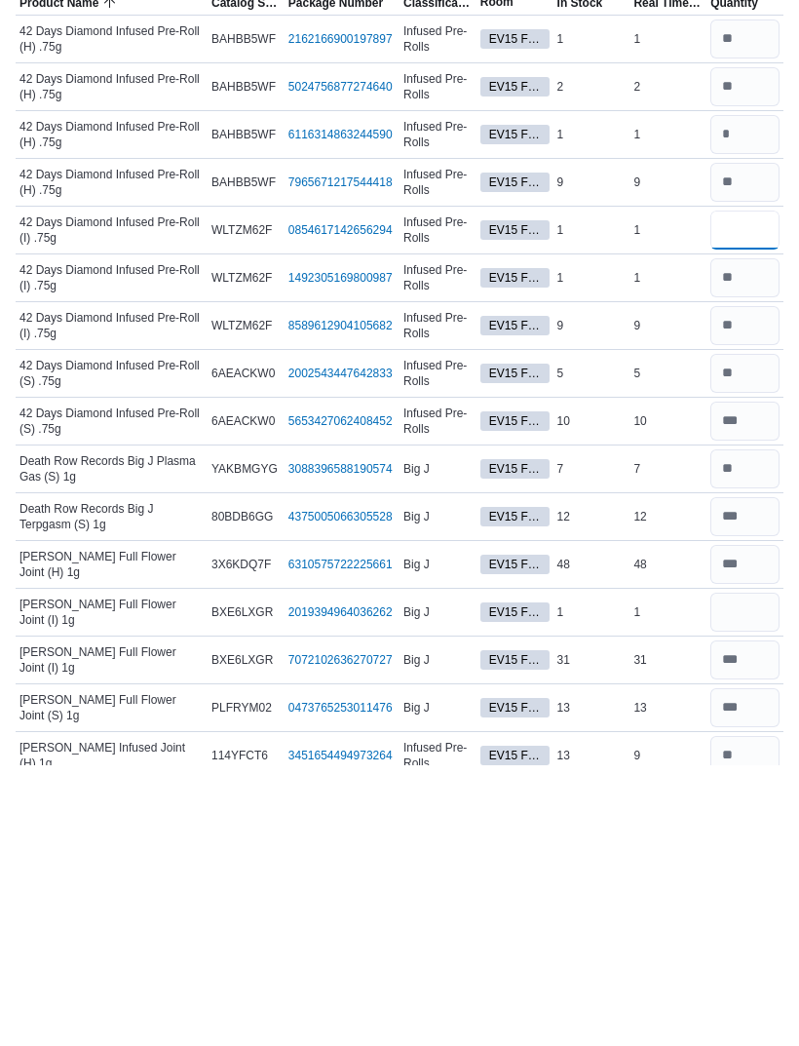
type input "*"
click at [741, 873] on input "number" at bounding box center [745, 892] width 69 height 39
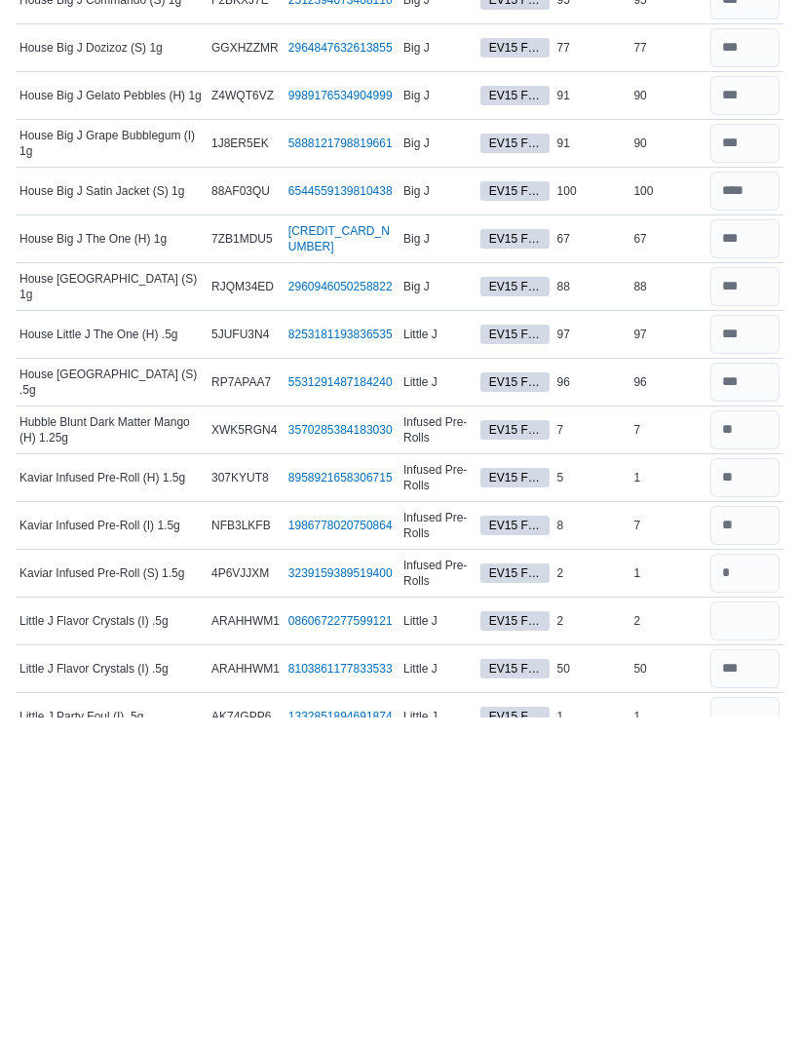
scroll to position [1467, 0]
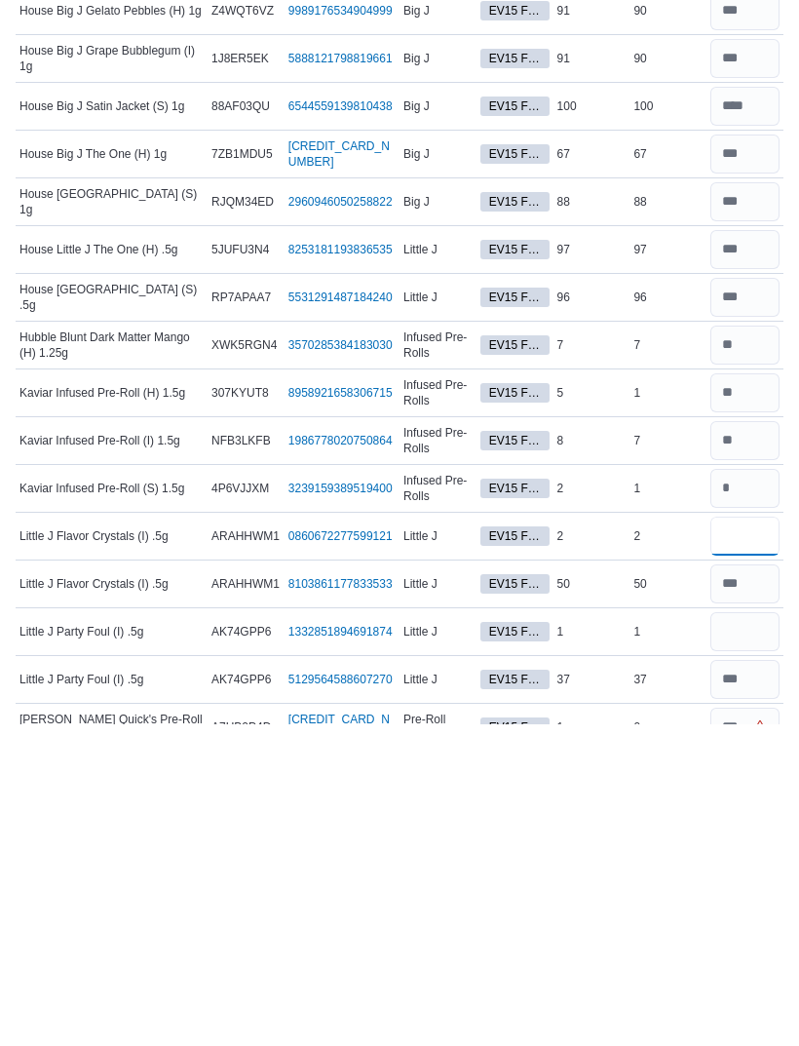
click at [746, 839] on input "number" at bounding box center [745, 858] width 69 height 39
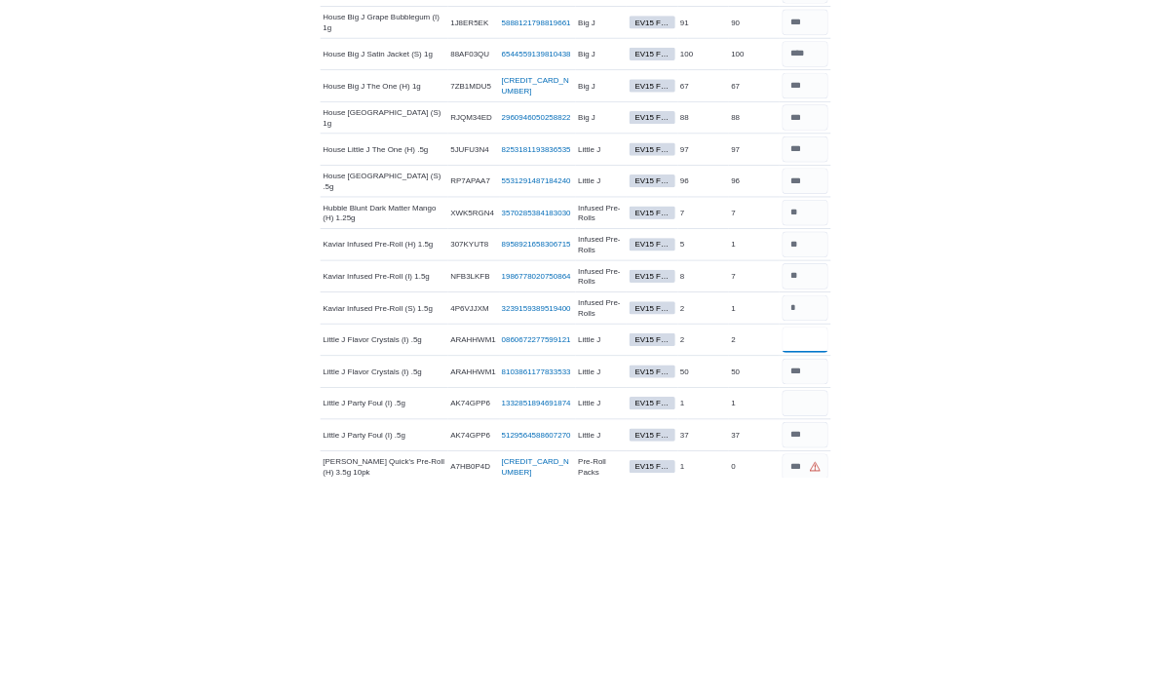
scroll to position [1814, 0]
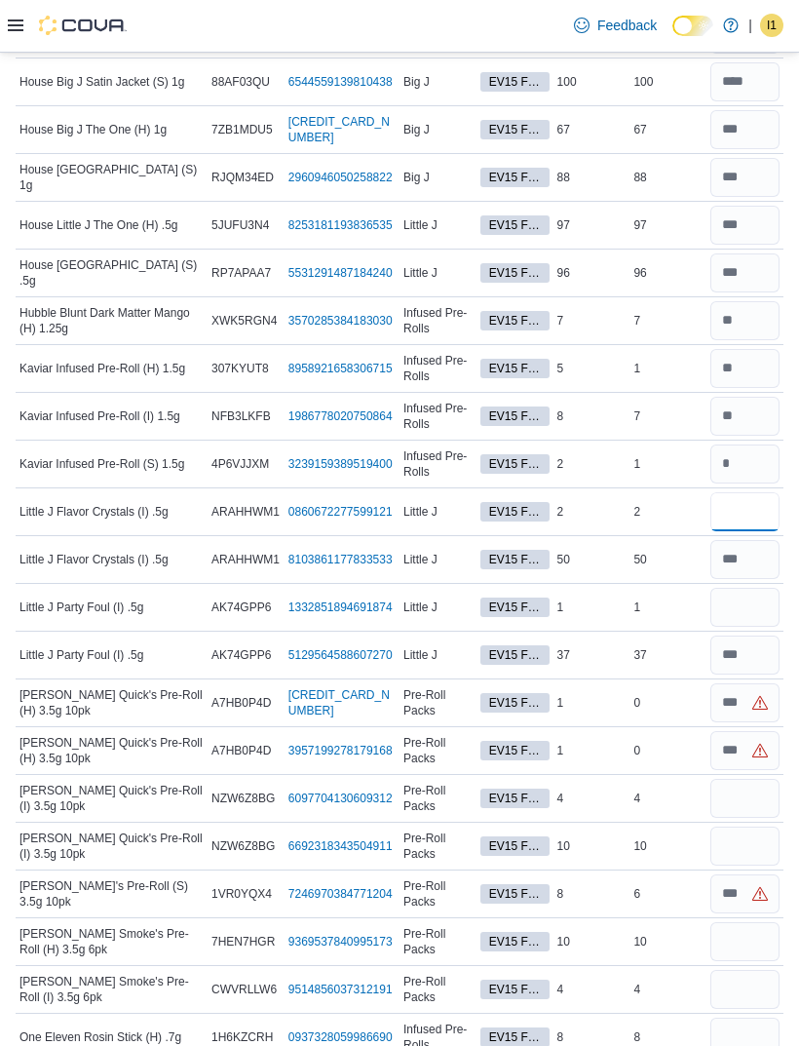
type input "*"
click at [755, 559] on input "number" at bounding box center [745, 559] width 69 height 39
type input "**"
click at [740, 518] on input "number" at bounding box center [745, 511] width 69 height 39
type input "*"
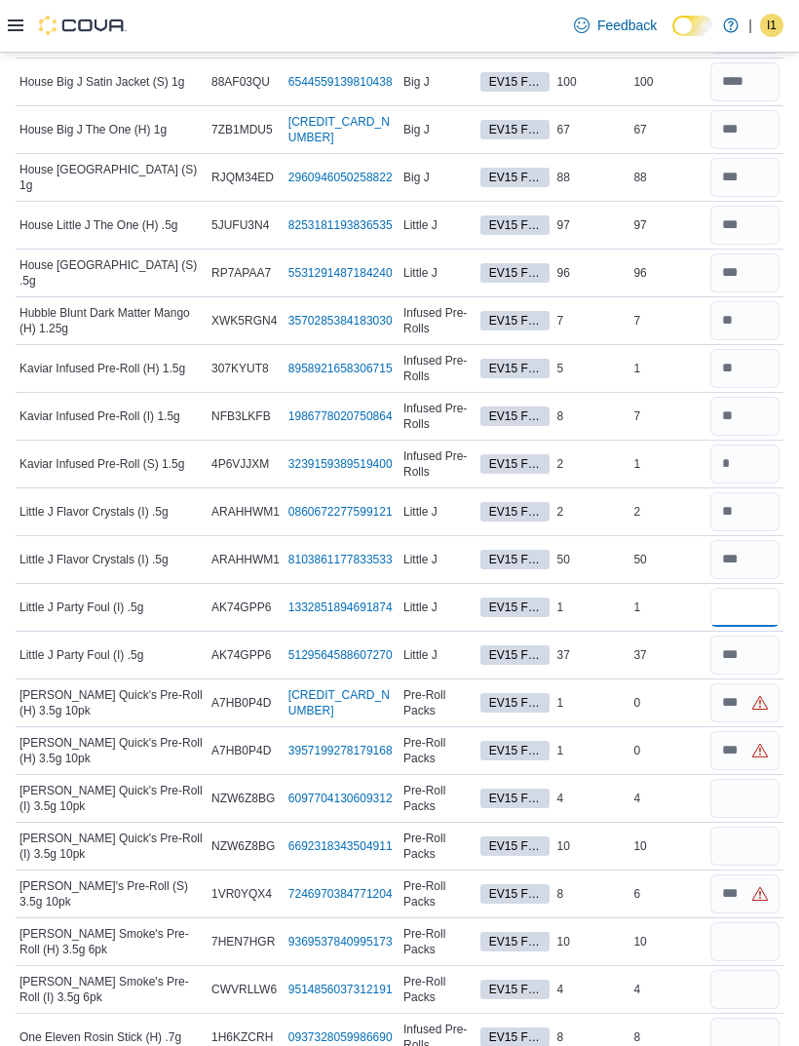
click at [744, 593] on input "number" at bounding box center [745, 607] width 69 height 39
type input "*"
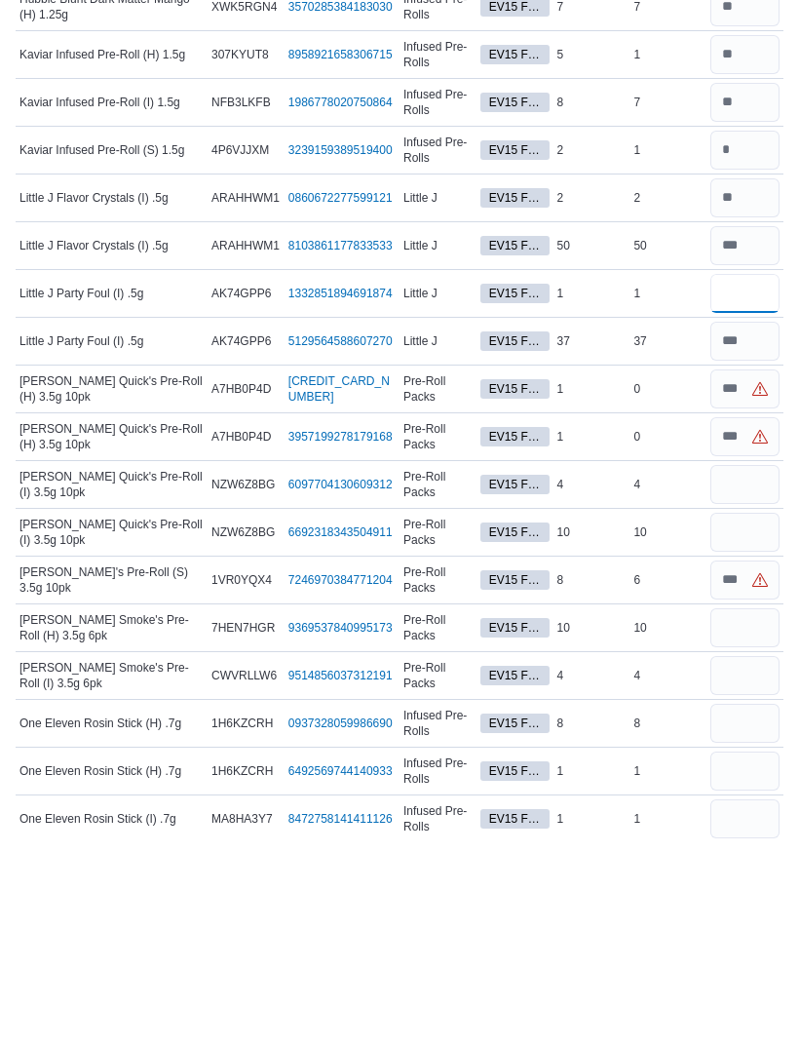
scroll to position [2128, 0]
